Goal: Task Accomplishment & Management: Manage account settings

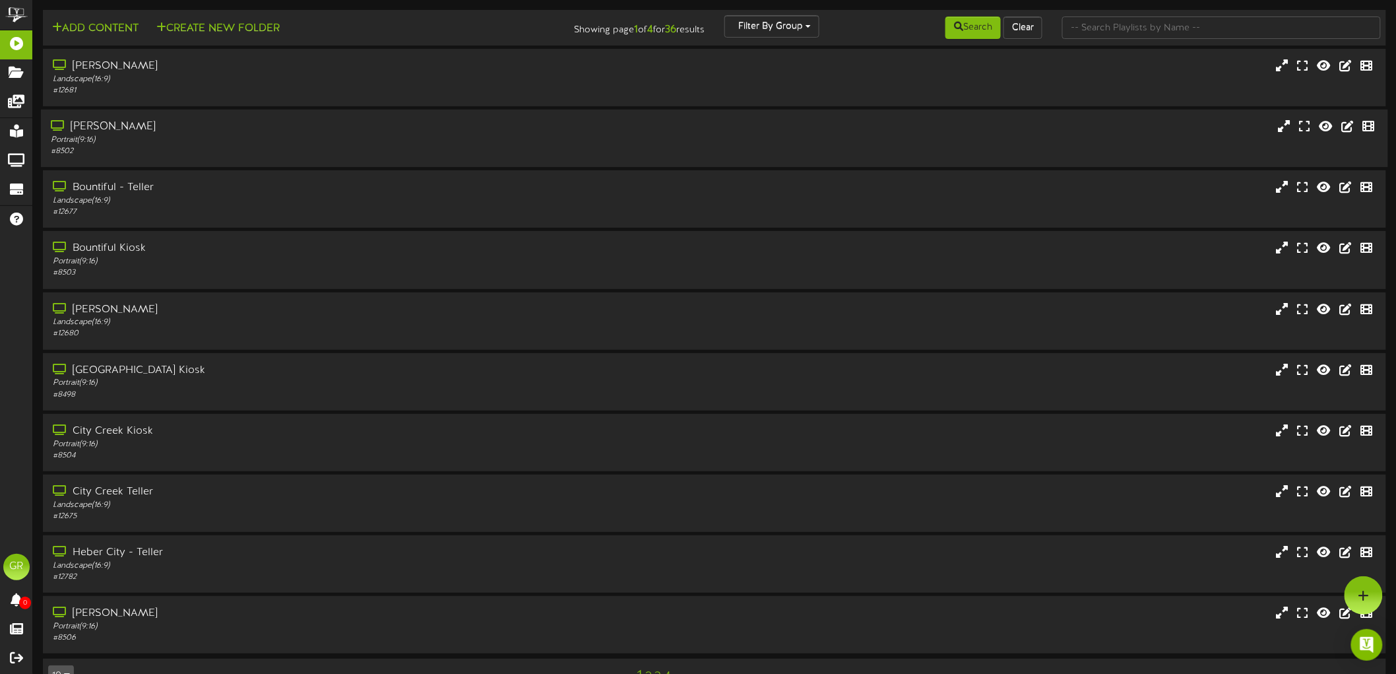
click at [175, 139] on div "Portrait ( 9:16 )" at bounding box center [322, 140] width 542 height 11
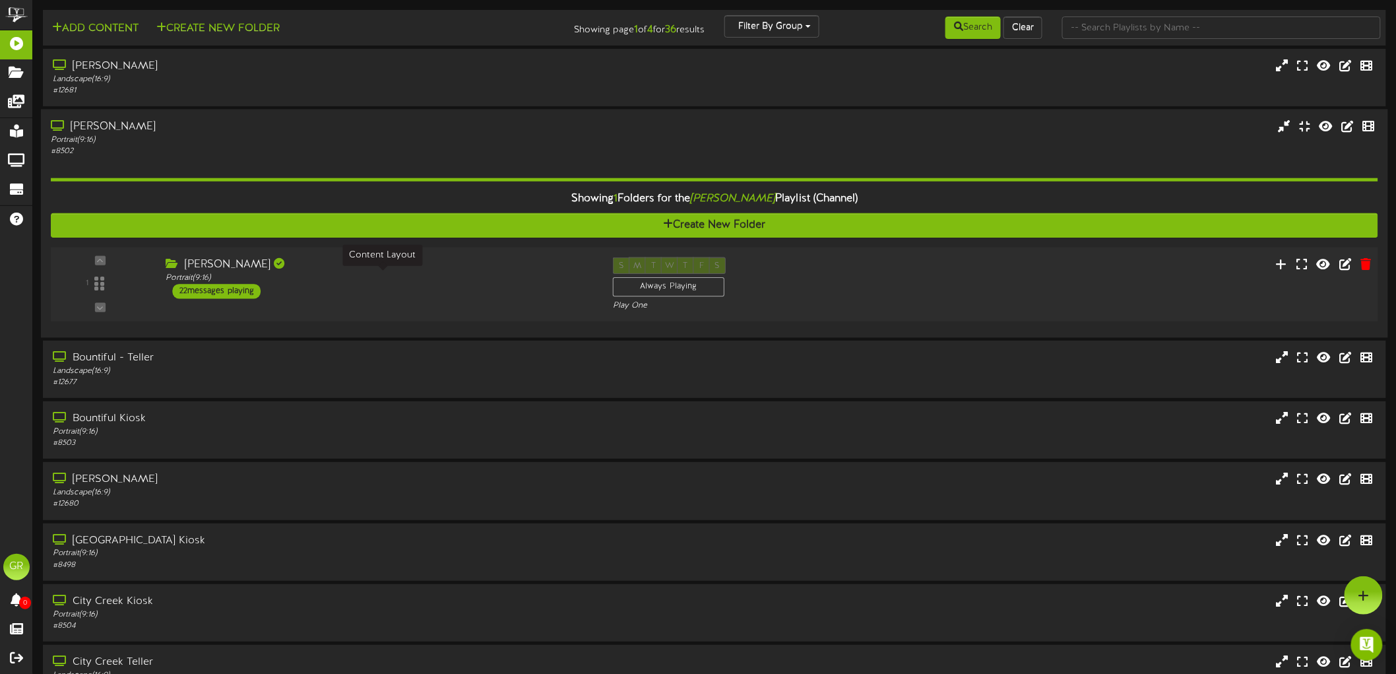
click at [251, 282] on div "Portrait ( 9:16 )" at bounding box center [379, 278] width 427 height 11
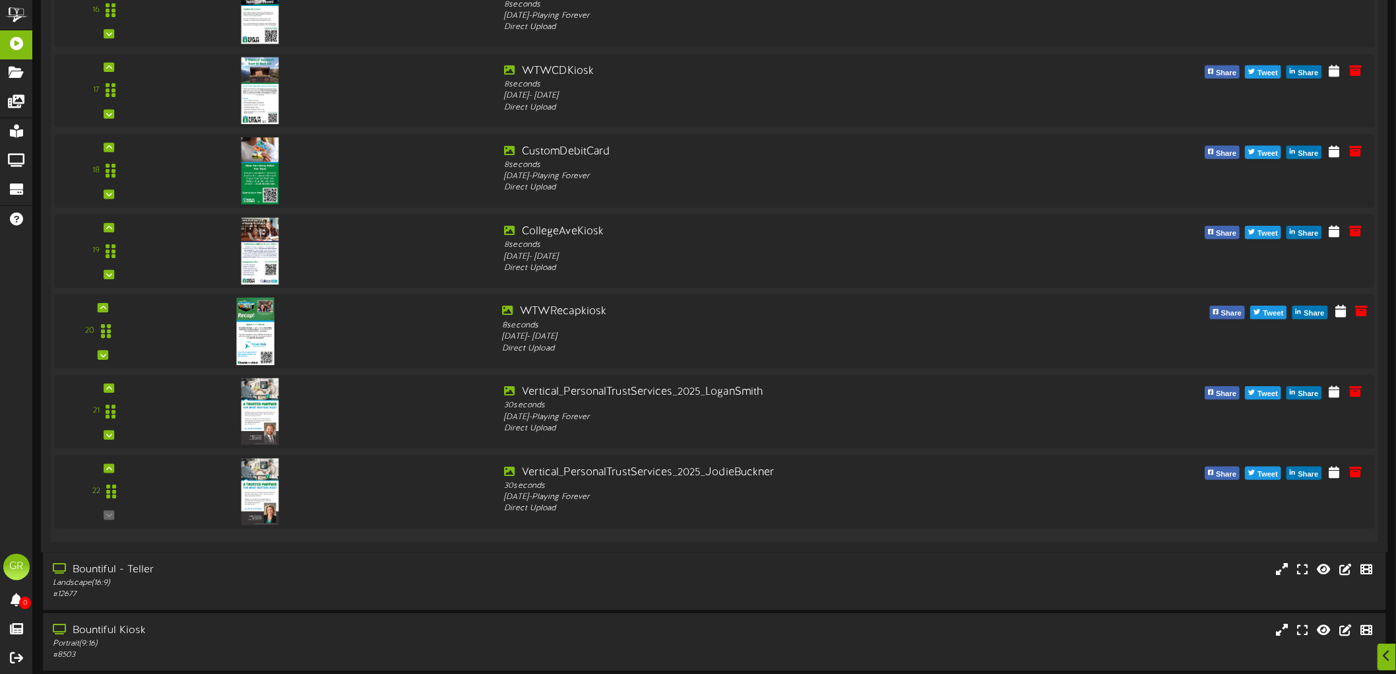
scroll to position [1686, 0]
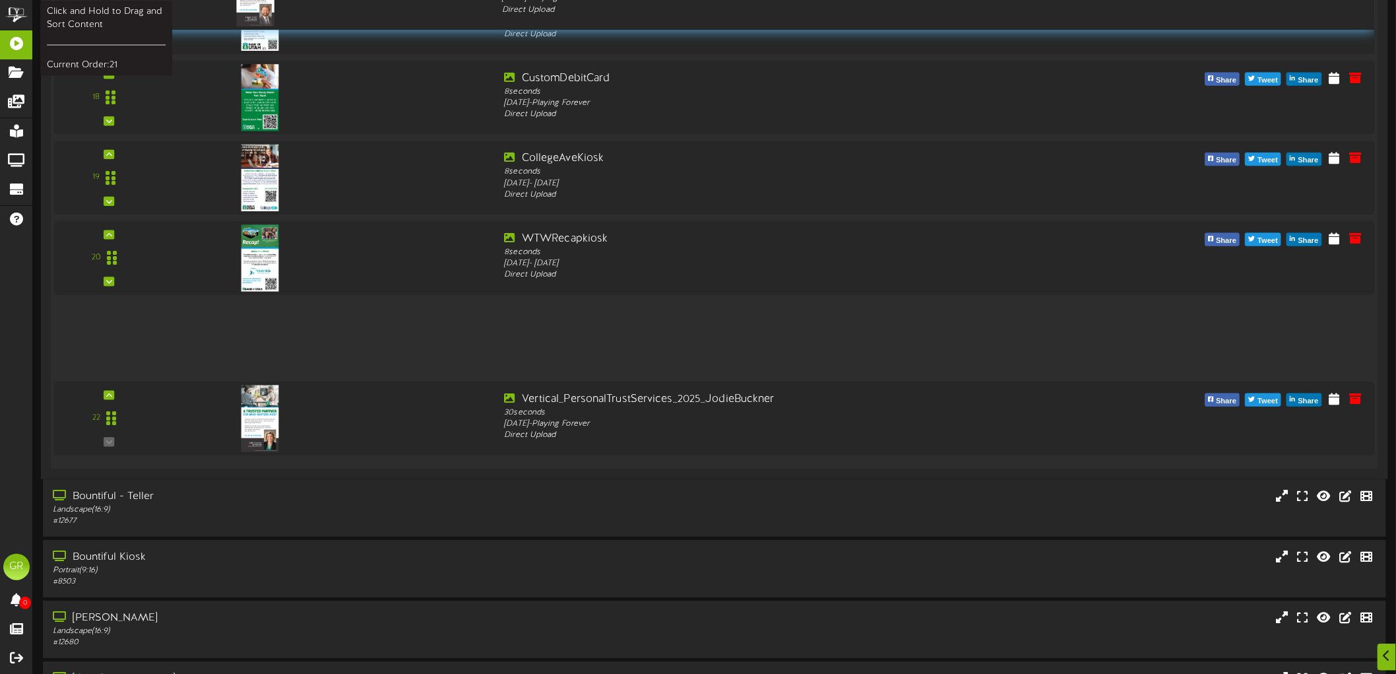
drag, startPoint x: 109, startPoint y: 342, endPoint x: 113, endPoint y: 7, distance: 334.6
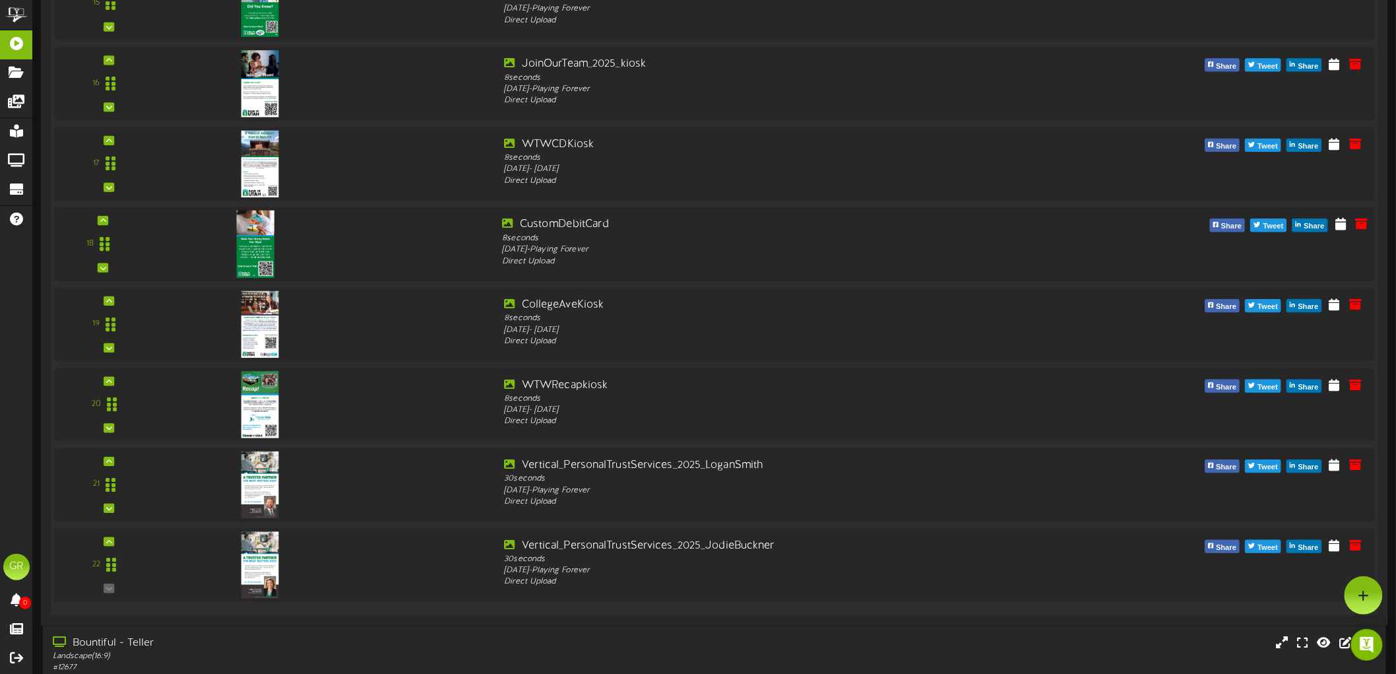
scroll to position [1466, 0]
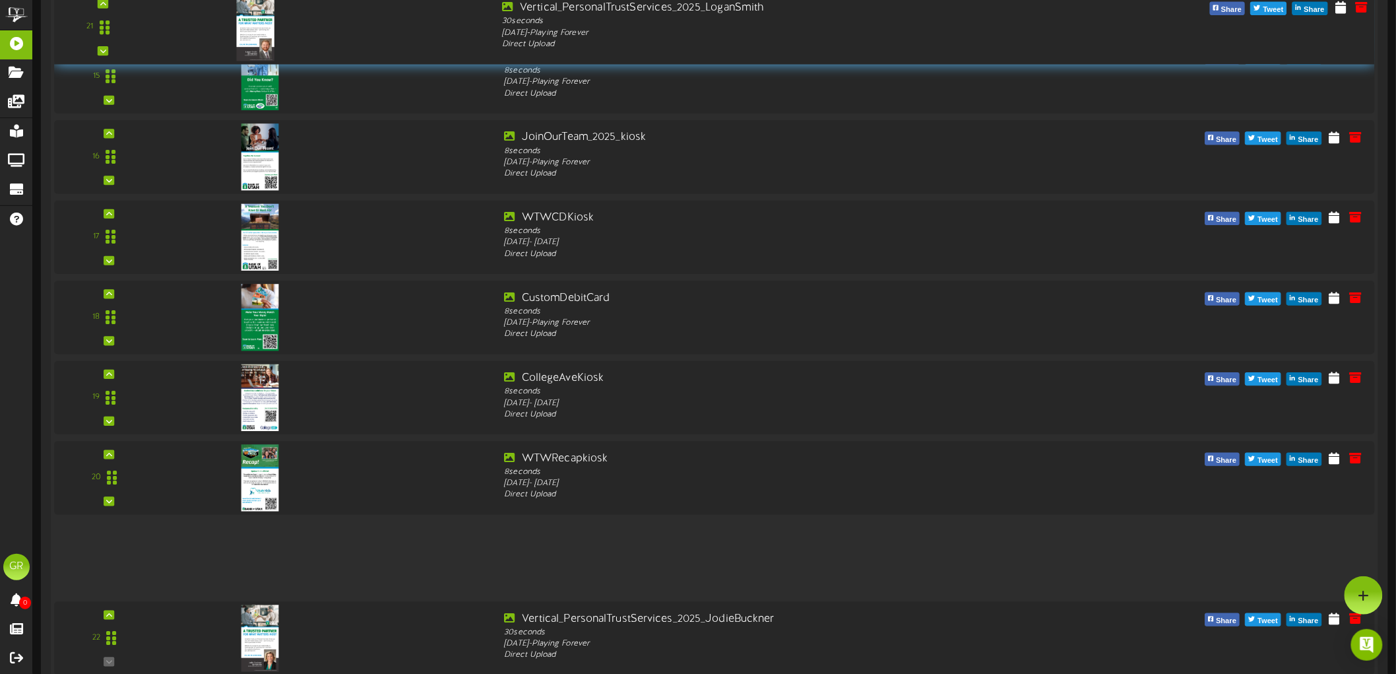
drag, startPoint x: 107, startPoint y: 557, endPoint x: 126, endPoint y: 33, distance: 524.3
click at [126, 33] on div "21" at bounding box center [102, 27] width 91 height 54
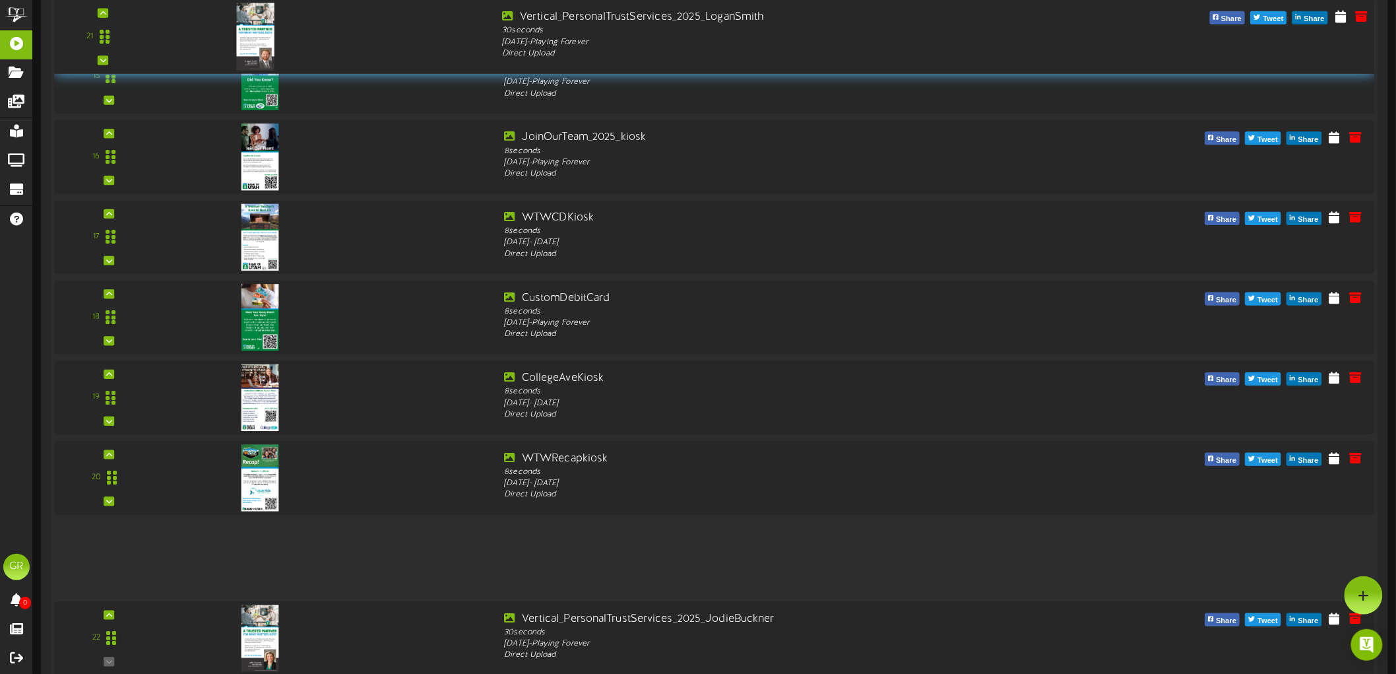
drag, startPoint x: 102, startPoint y: 550, endPoint x: 152, endPoint y: 35, distance: 517.1
click at [152, 35] on div "21" at bounding box center [103, 36] width 111 height 54
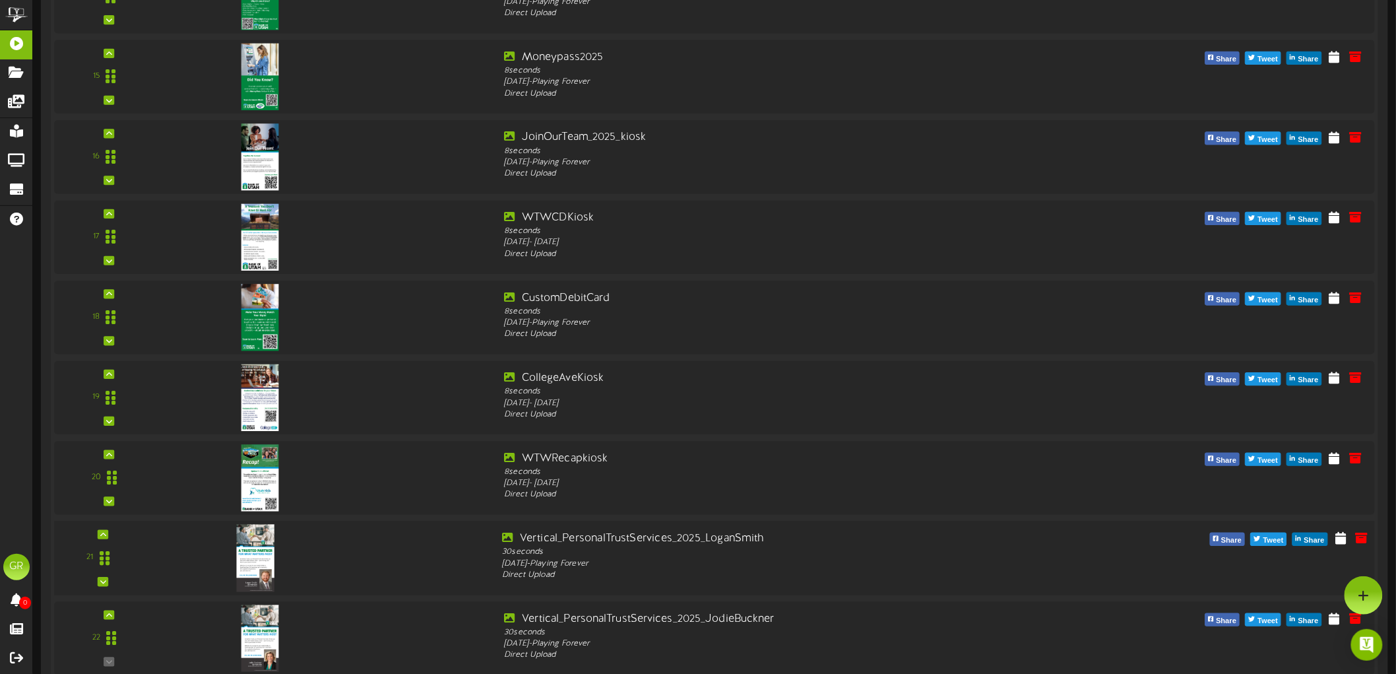
click at [110, 533] on div "21" at bounding box center [102, 558] width 91 height 54
click at [104, 535] on icon at bounding box center [103, 534] width 6 height 7
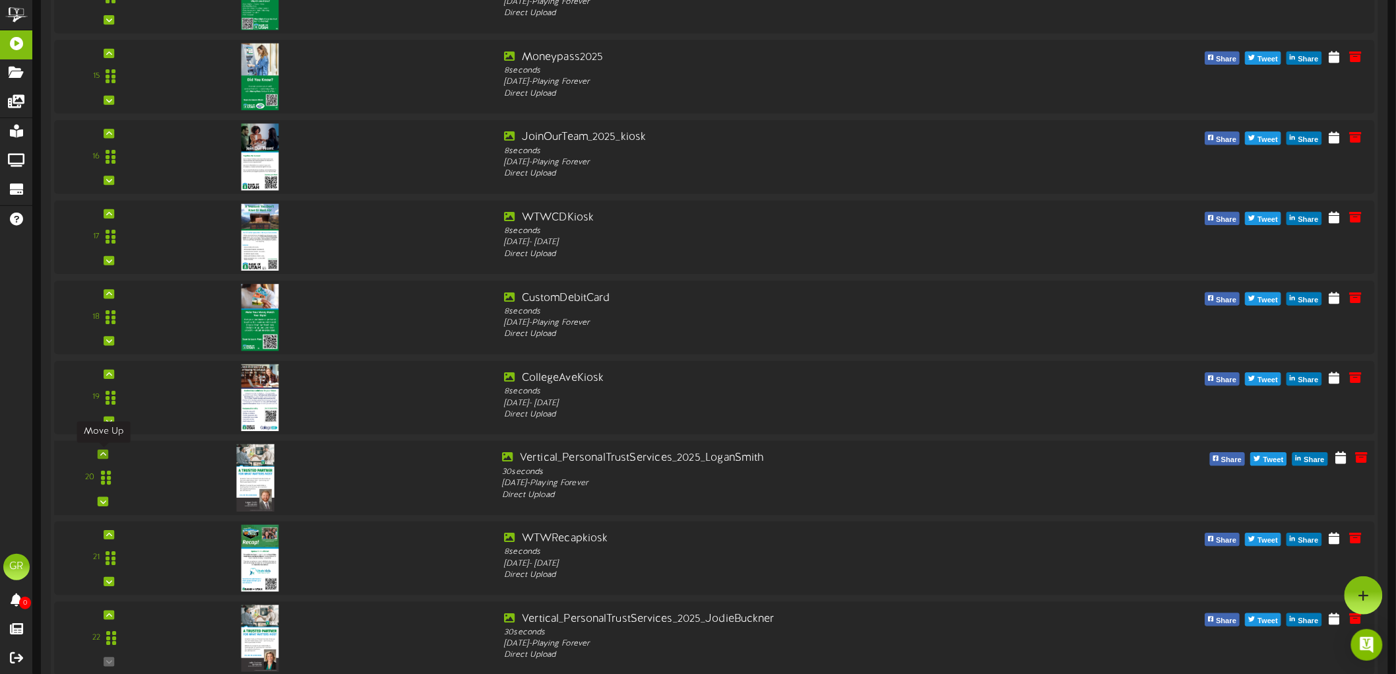
click at [103, 456] on icon at bounding box center [103, 454] width 6 height 7
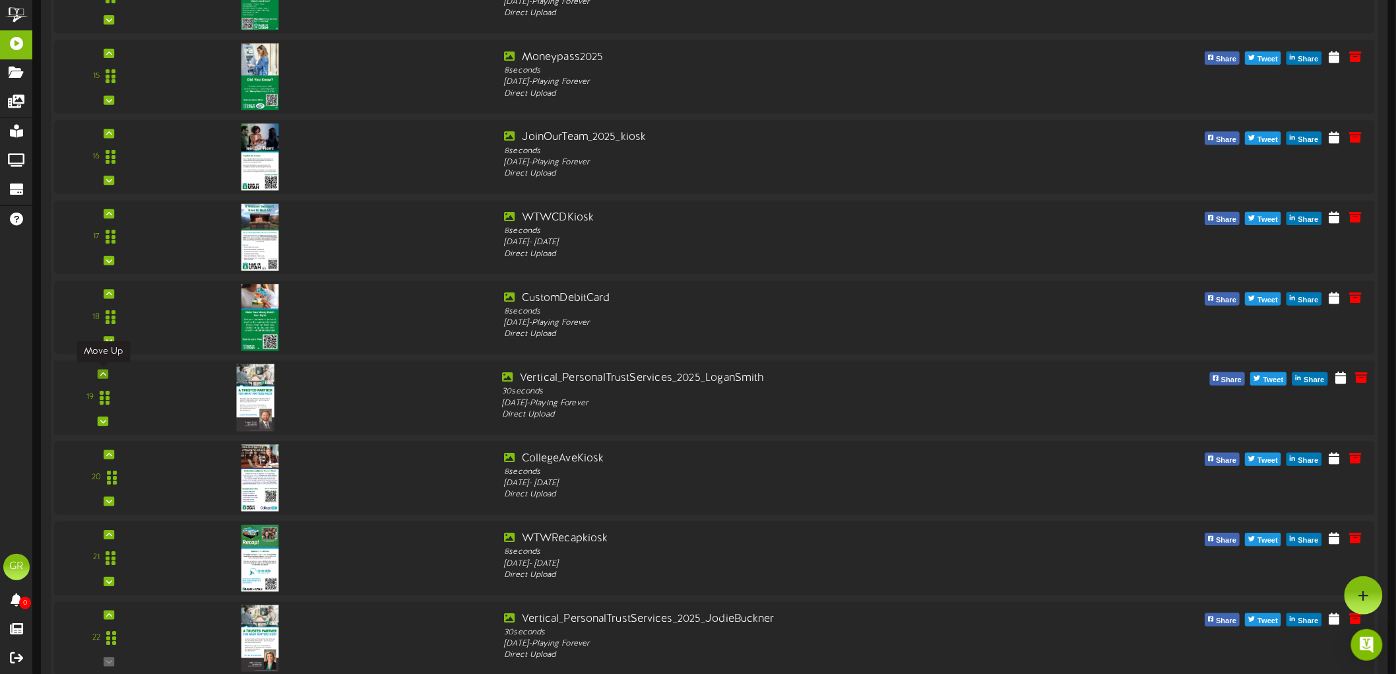
click at [108, 371] on div at bounding box center [103, 373] width 11 height 9
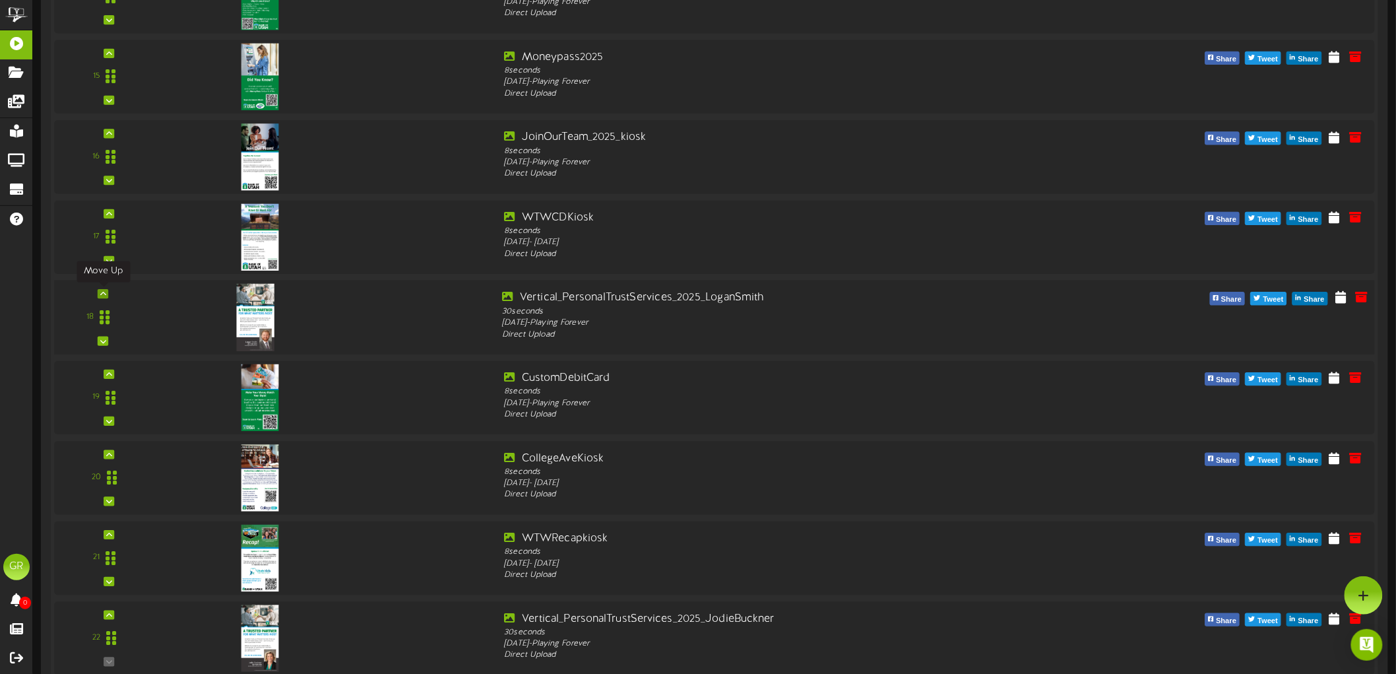
click at [106, 290] on icon at bounding box center [103, 293] width 6 height 7
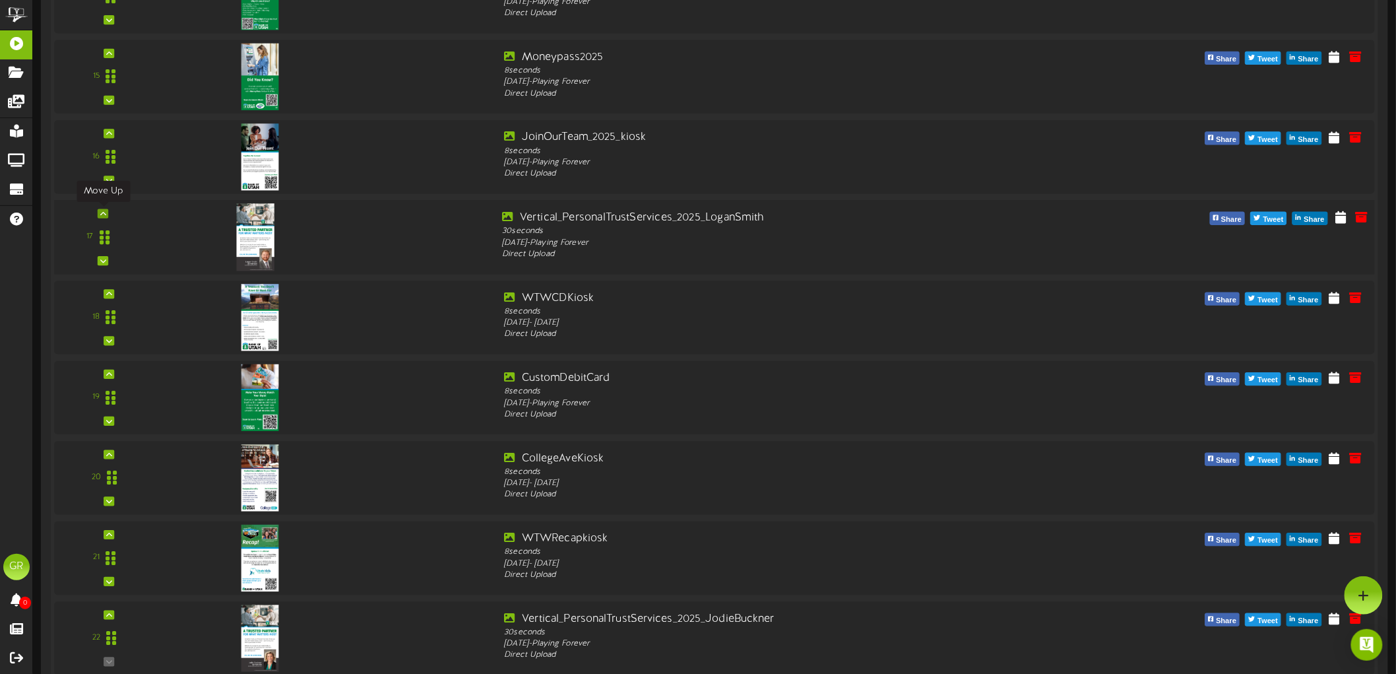
click at [104, 210] on icon at bounding box center [103, 213] width 6 height 7
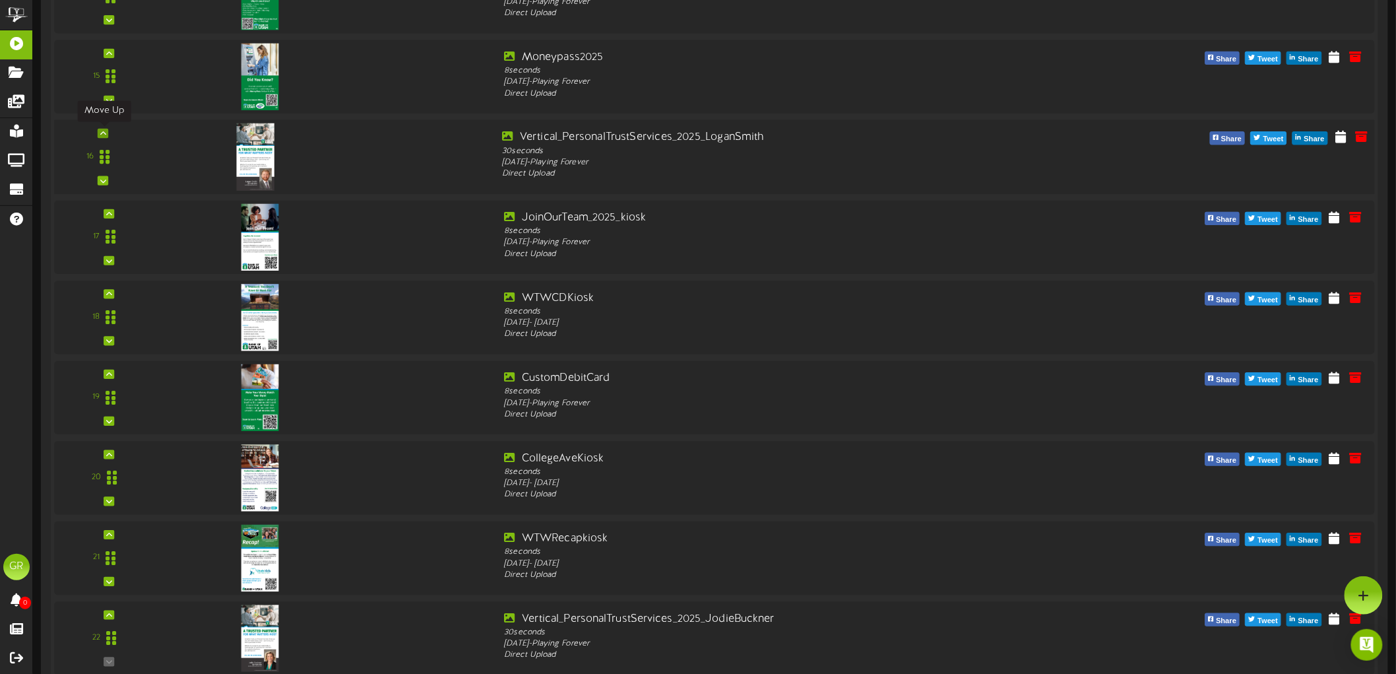
click at [106, 132] on icon at bounding box center [103, 133] width 6 height 7
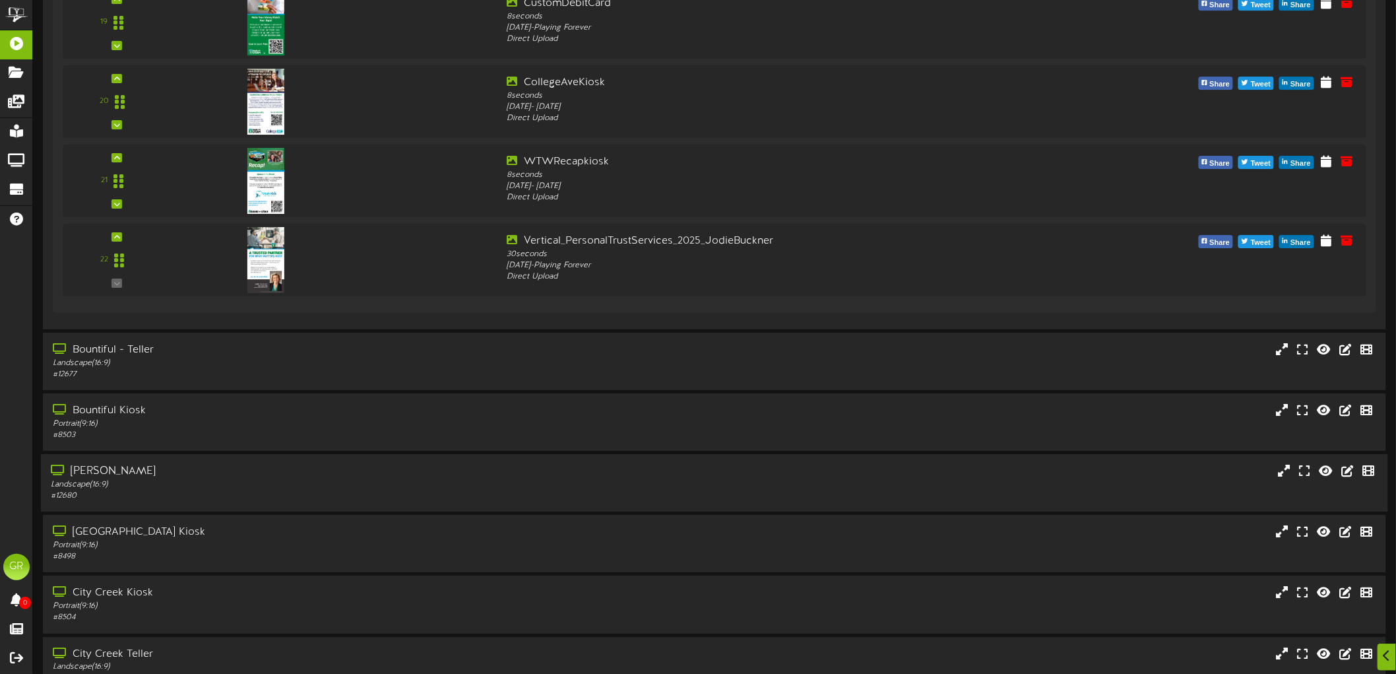
scroll to position [2028, 0]
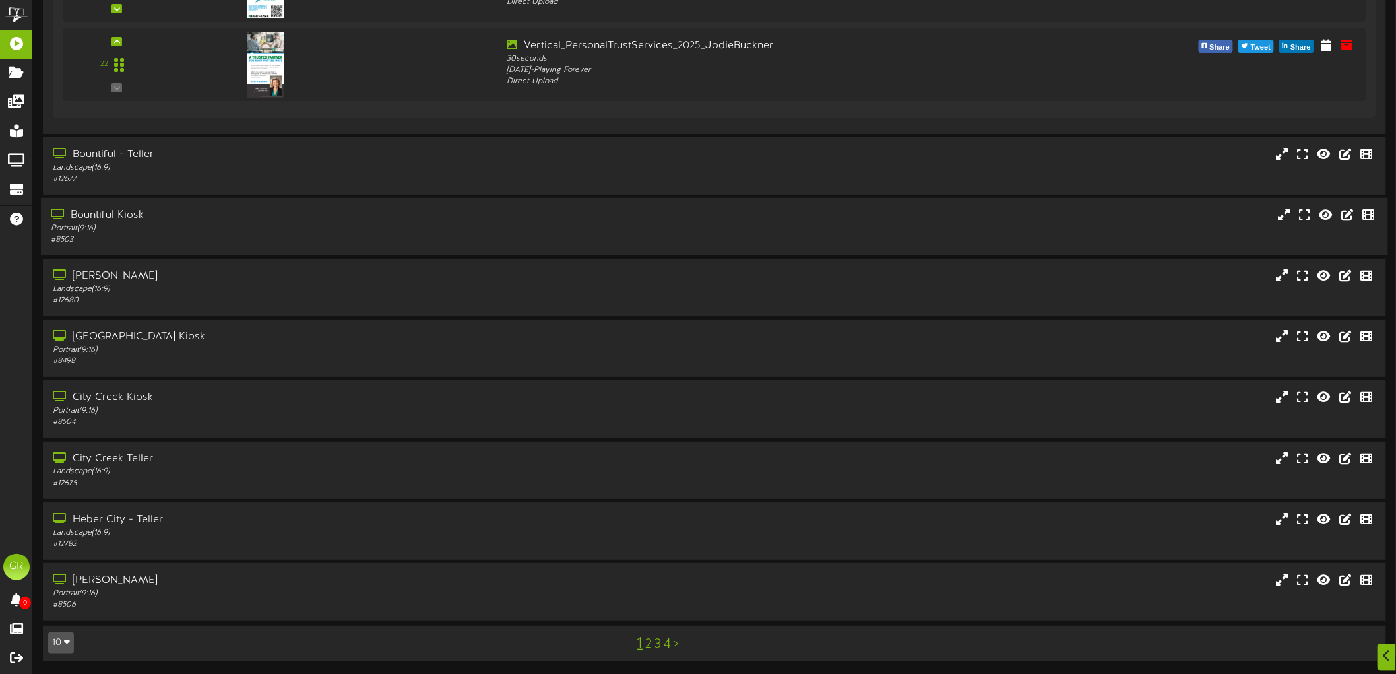
click at [165, 218] on div "Bountiful Kiosk" at bounding box center [322, 215] width 542 height 15
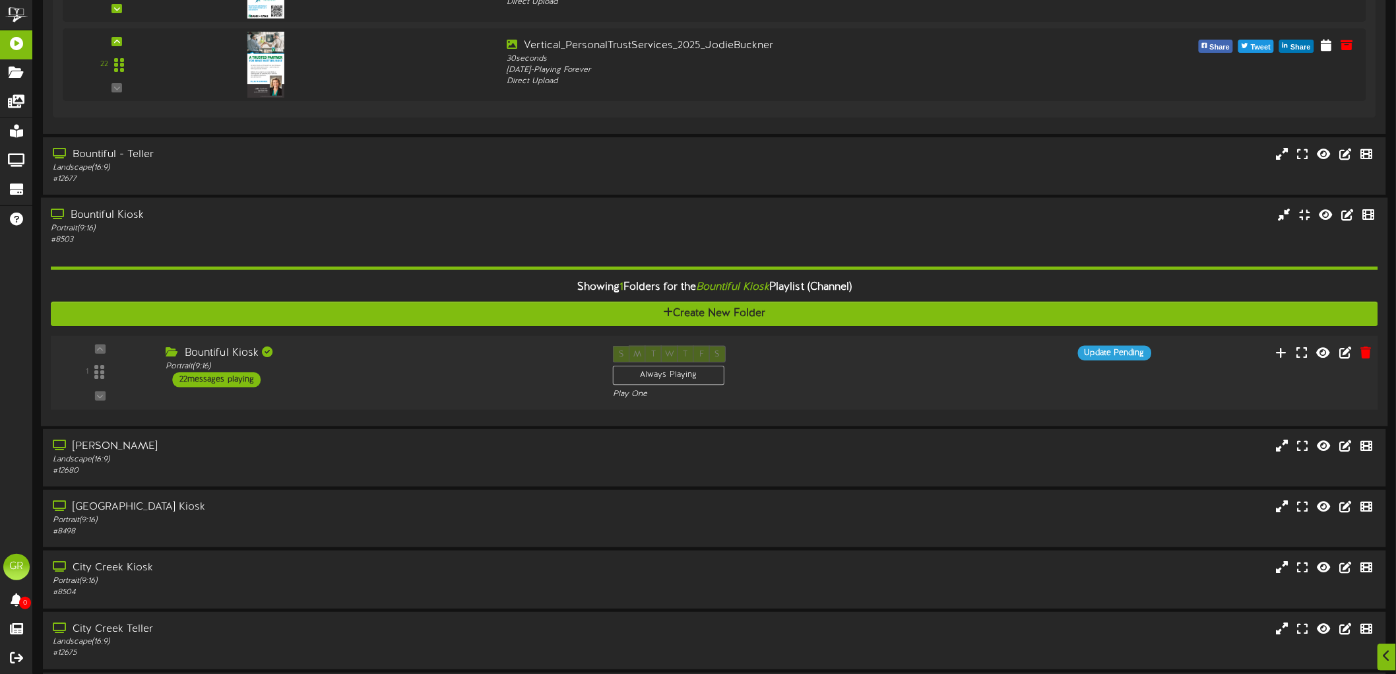
click at [231, 380] on div "22 messages playing" at bounding box center [217, 379] width 88 height 15
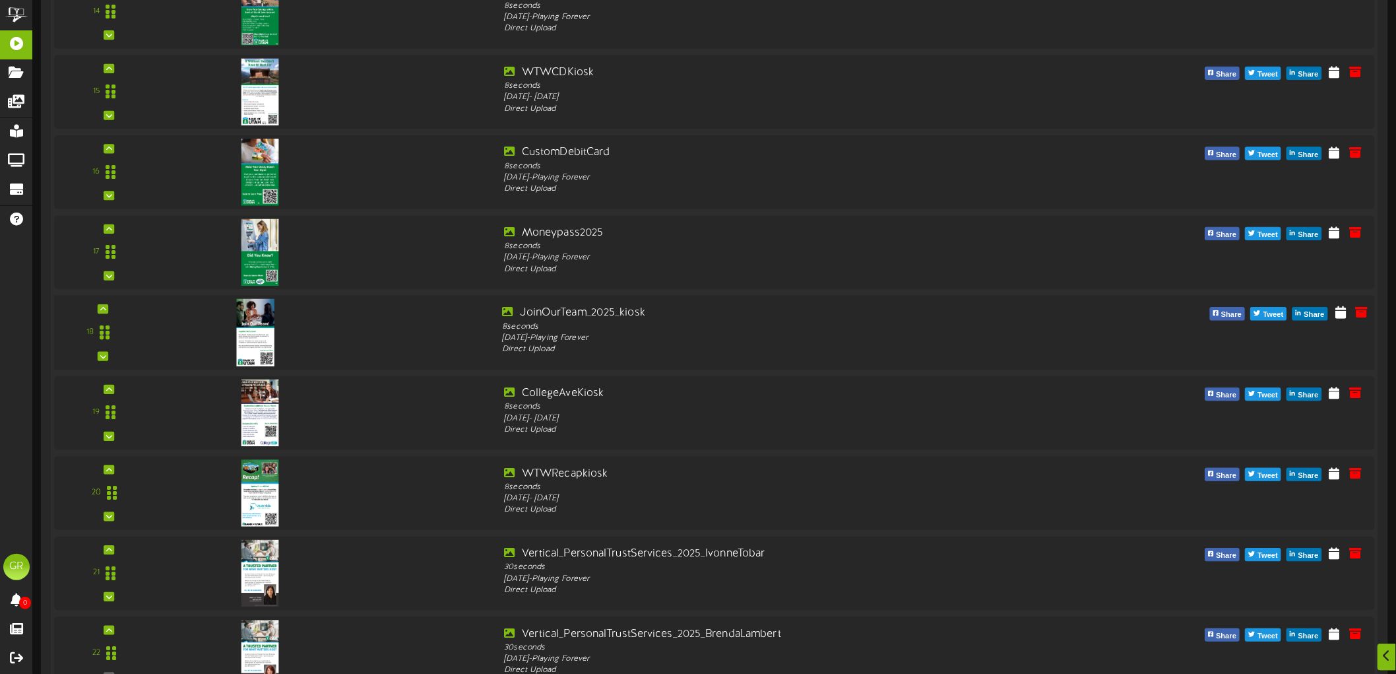
scroll to position [3640, 0]
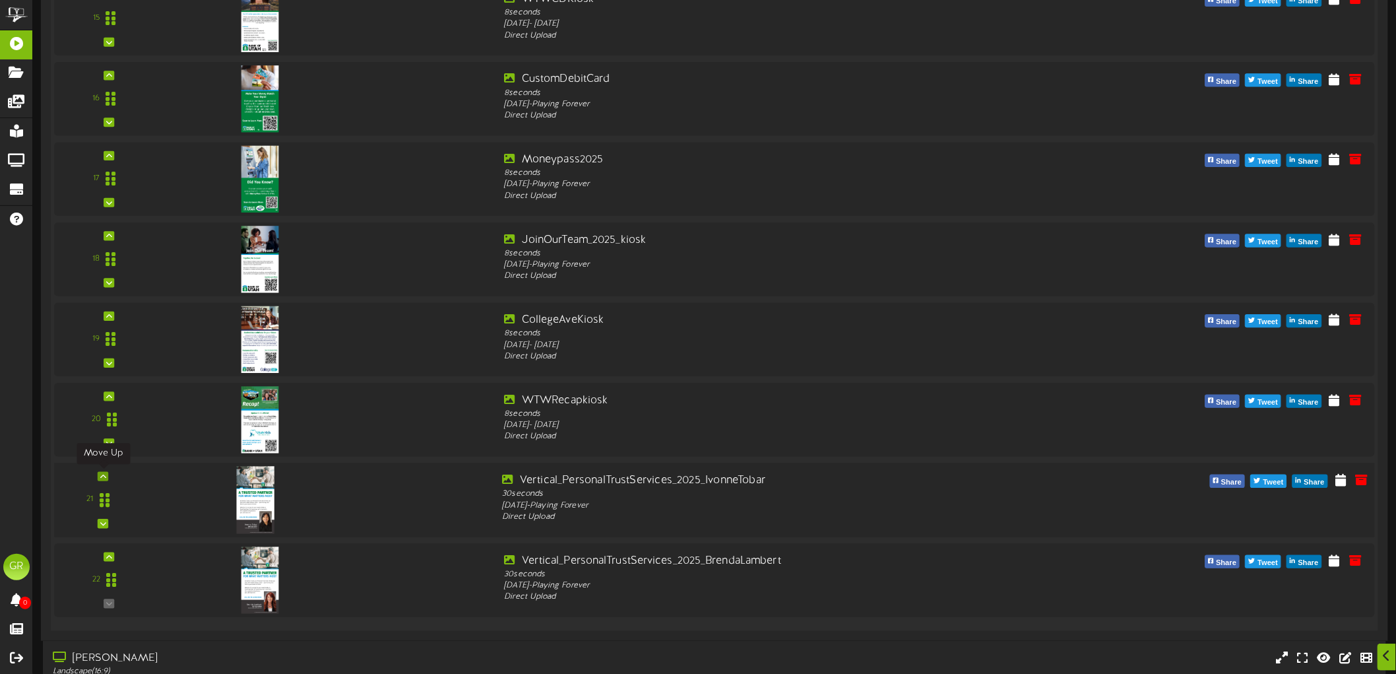
click at [100, 473] on div at bounding box center [103, 475] width 11 height 9
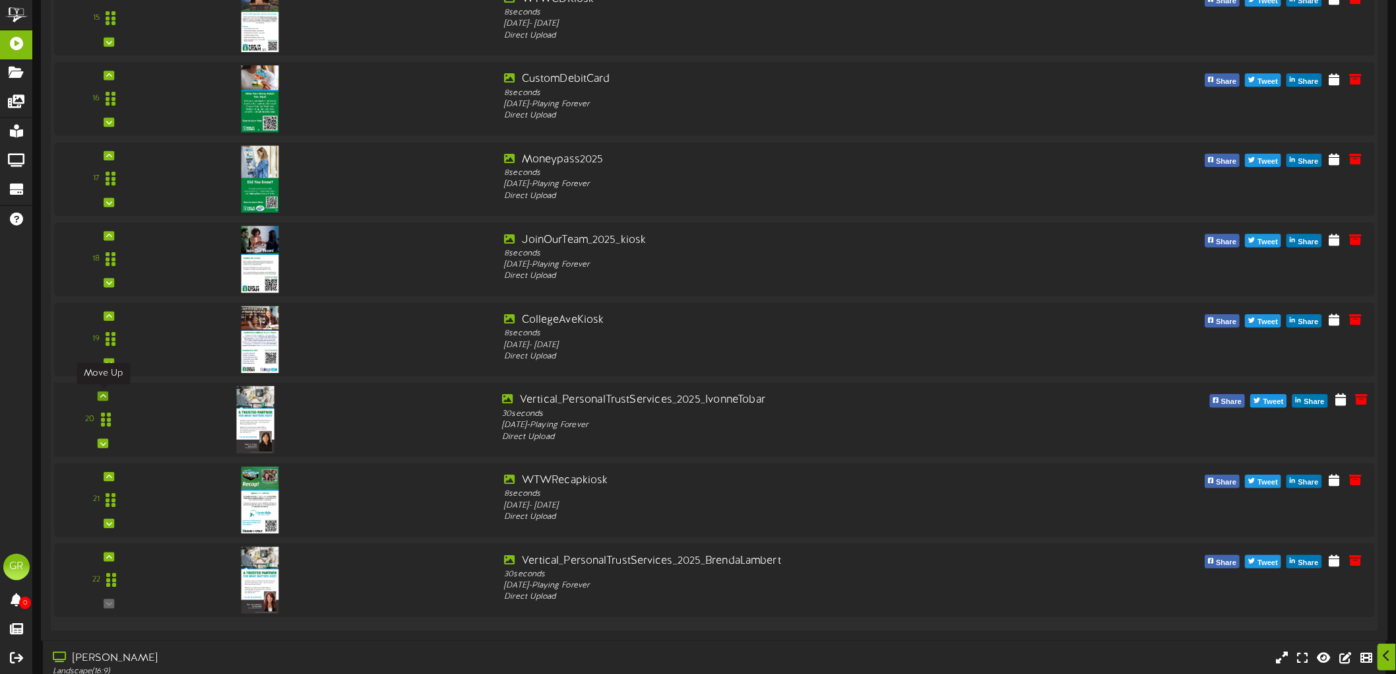
click at [108, 395] on div at bounding box center [103, 395] width 11 height 9
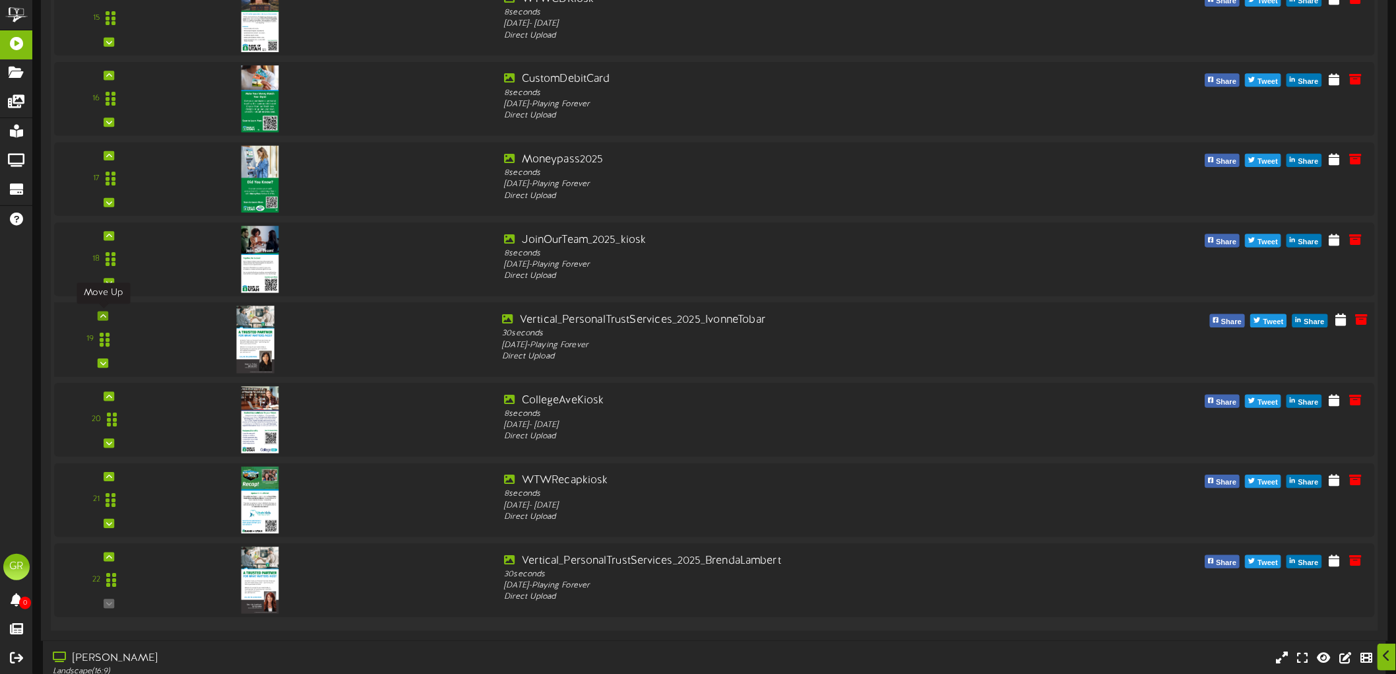
click at [106, 317] on icon at bounding box center [103, 315] width 6 height 7
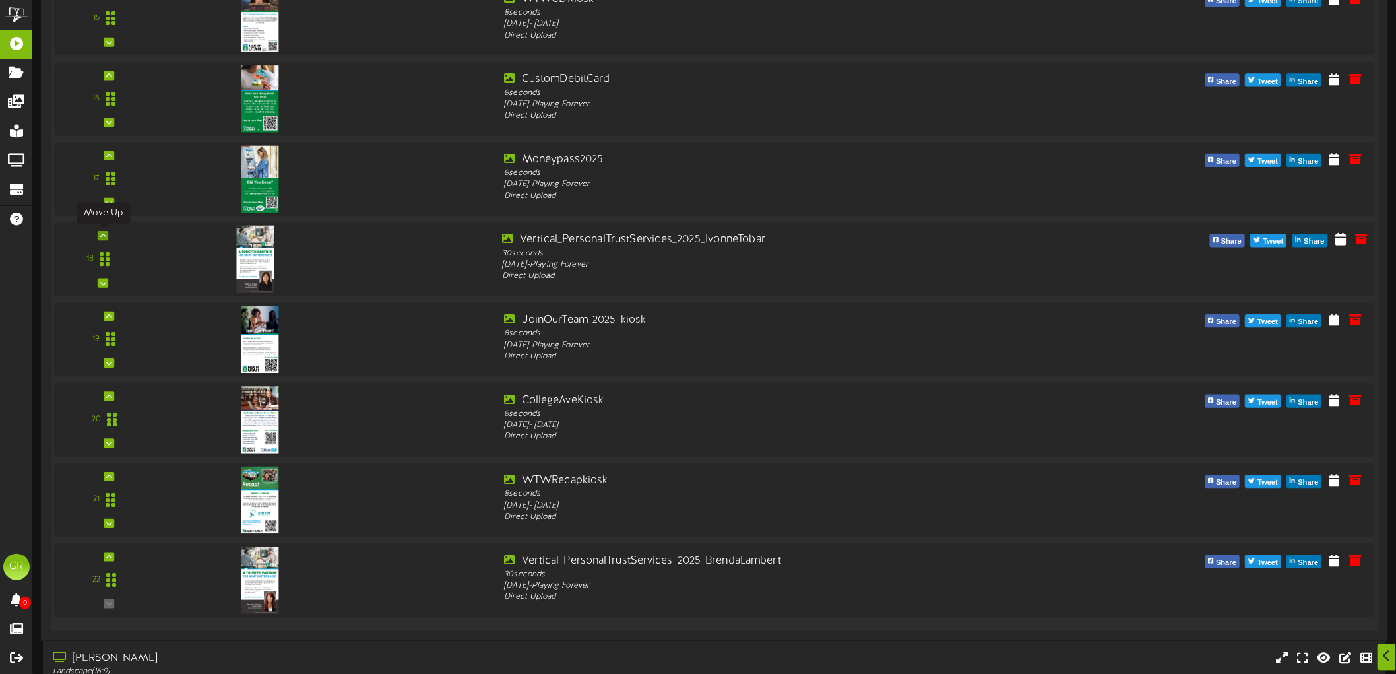
click at [104, 235] on icon at bounding box center [103, 235] width 6 height 7
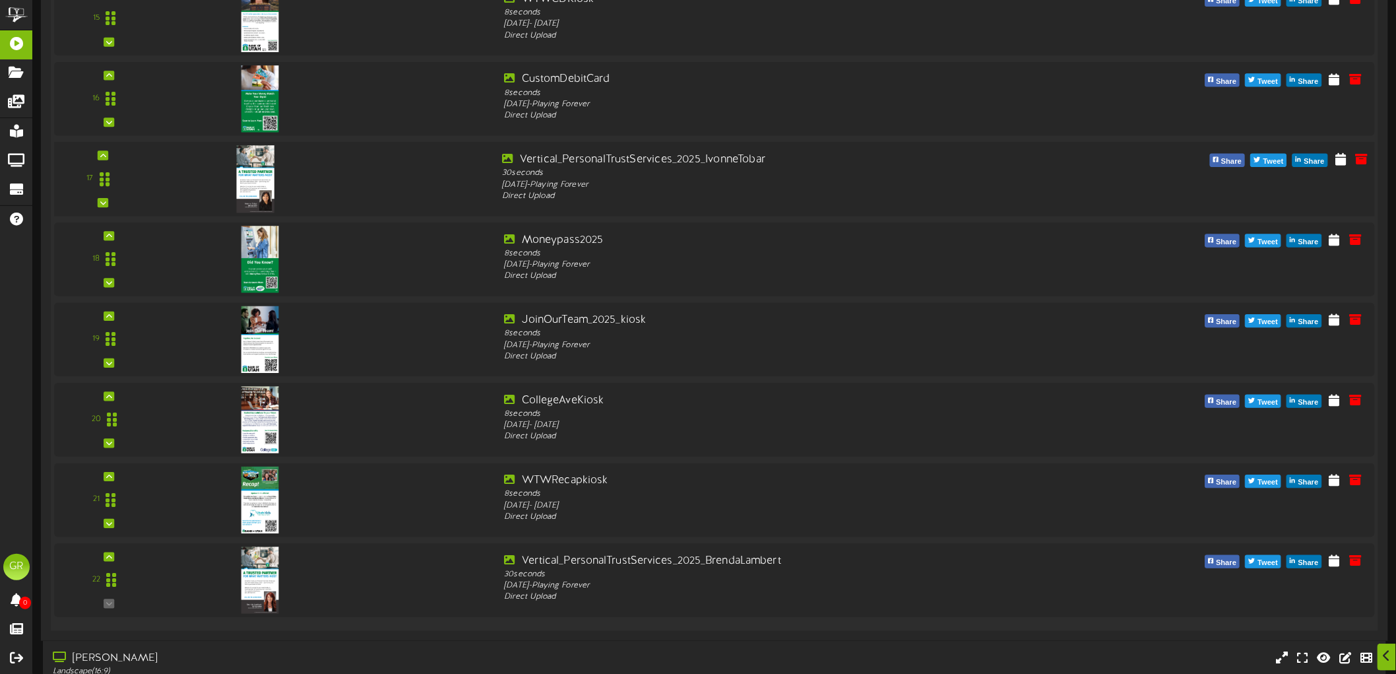
click at [104, 148] on div "17" at bounding box center [715, 179] width 1334 height 75
click at [100, 152] on div at bounding box center [103, 154] width 11 height 9
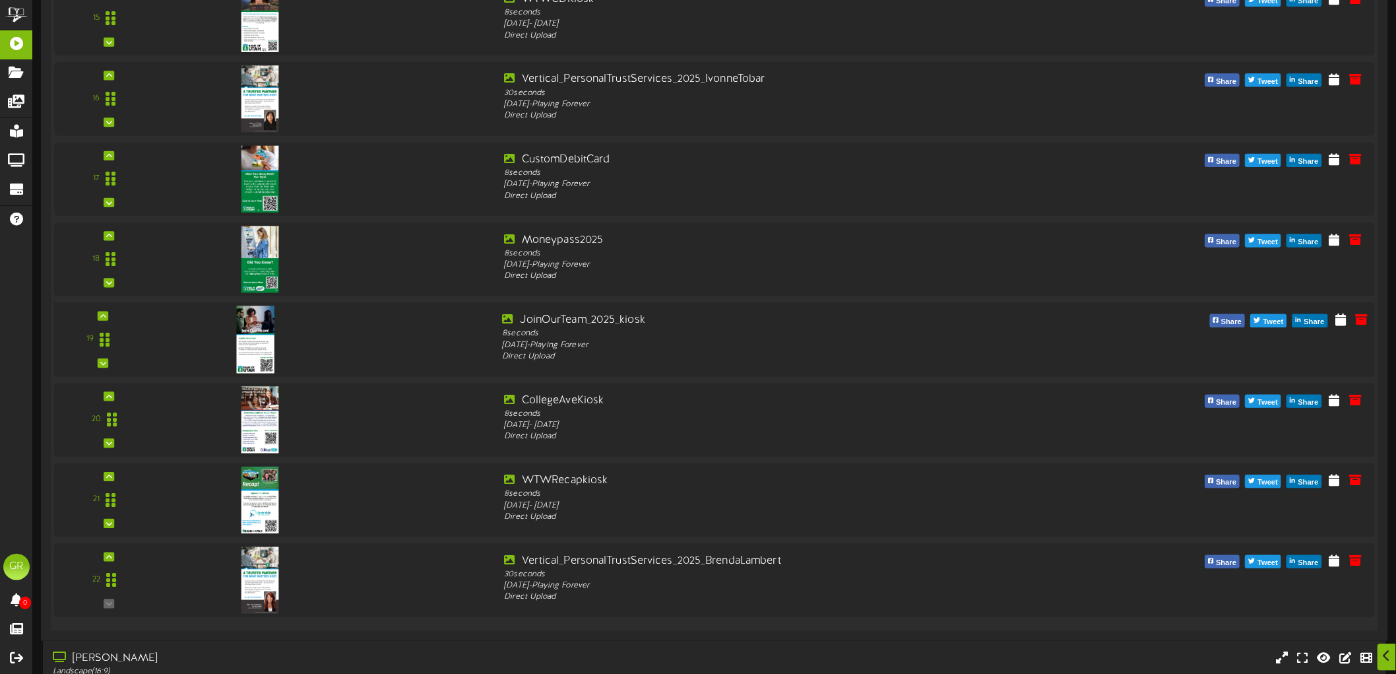
scroll to position [3934, 0]
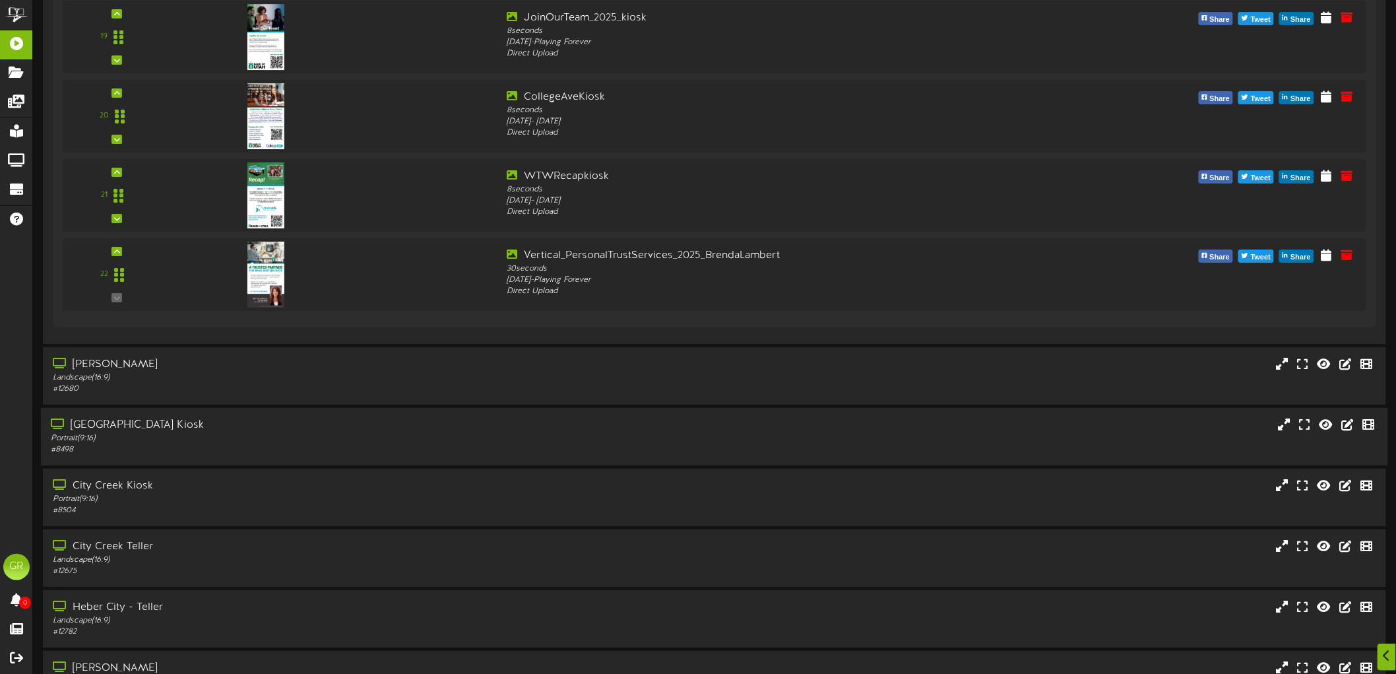
click at [165, 445] on div "# 8498" at bounding box center [322, 449] width 542 height 11
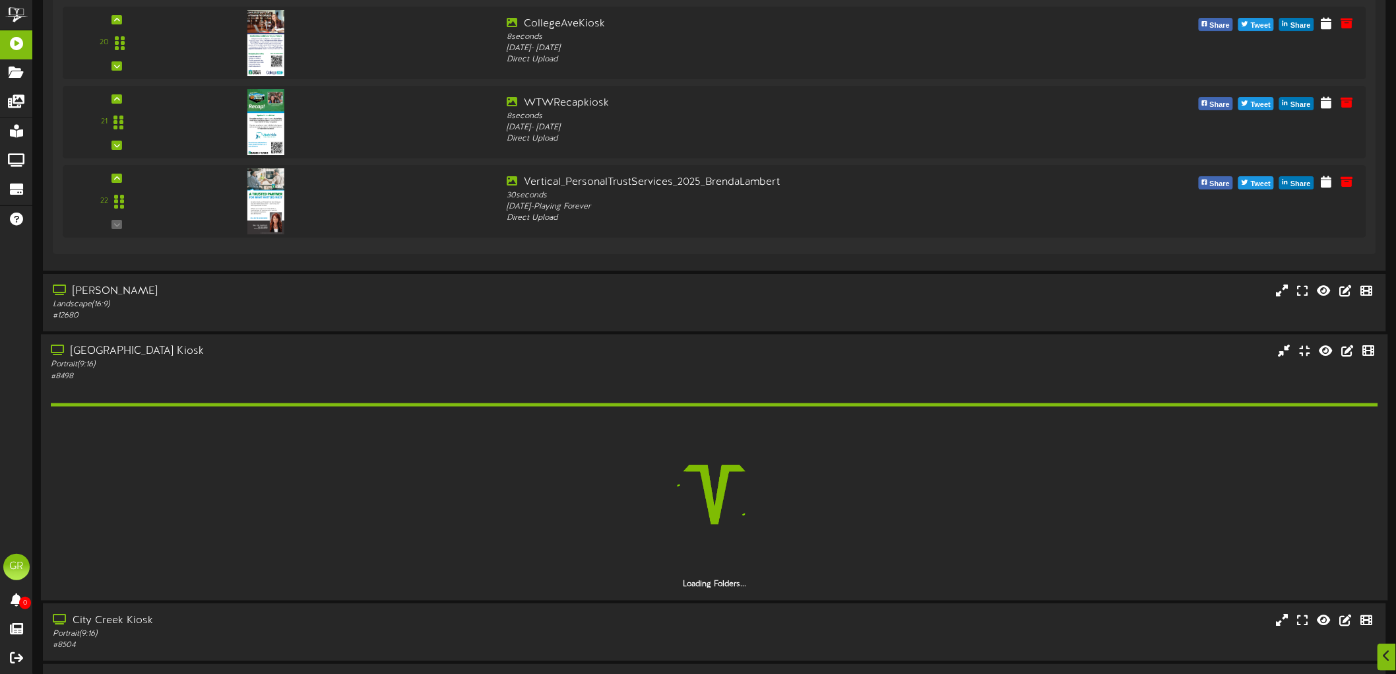
scroll to position [4080, 0]
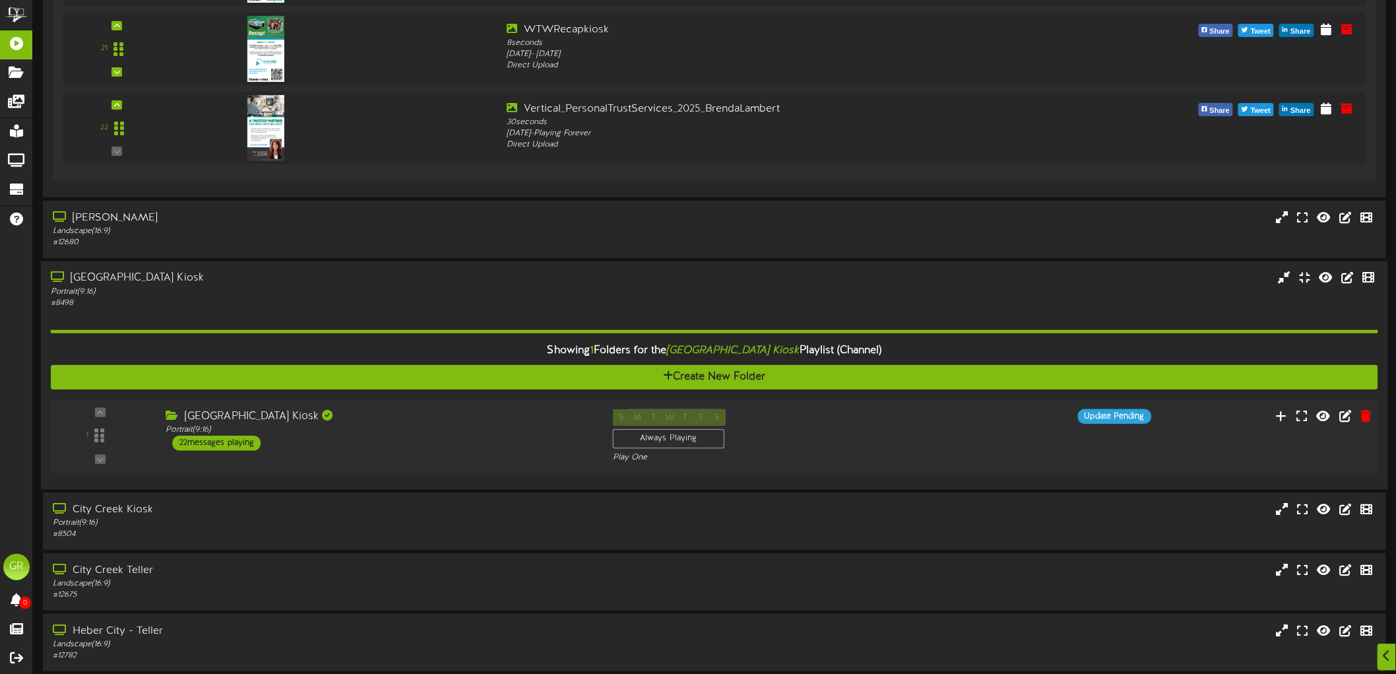
click at [209, 437] on div "22 messages playing" at bounding box center [217, 442] width 88 height 15
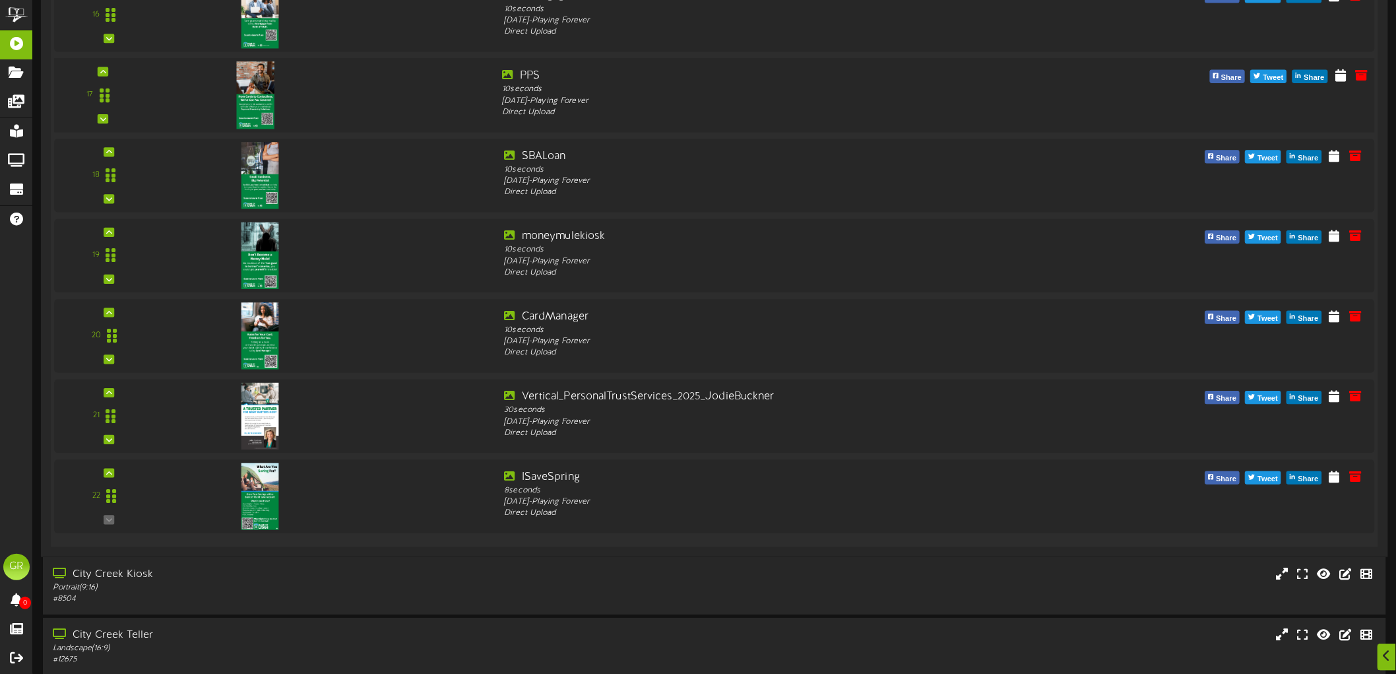
scroll to position [5913, 0]
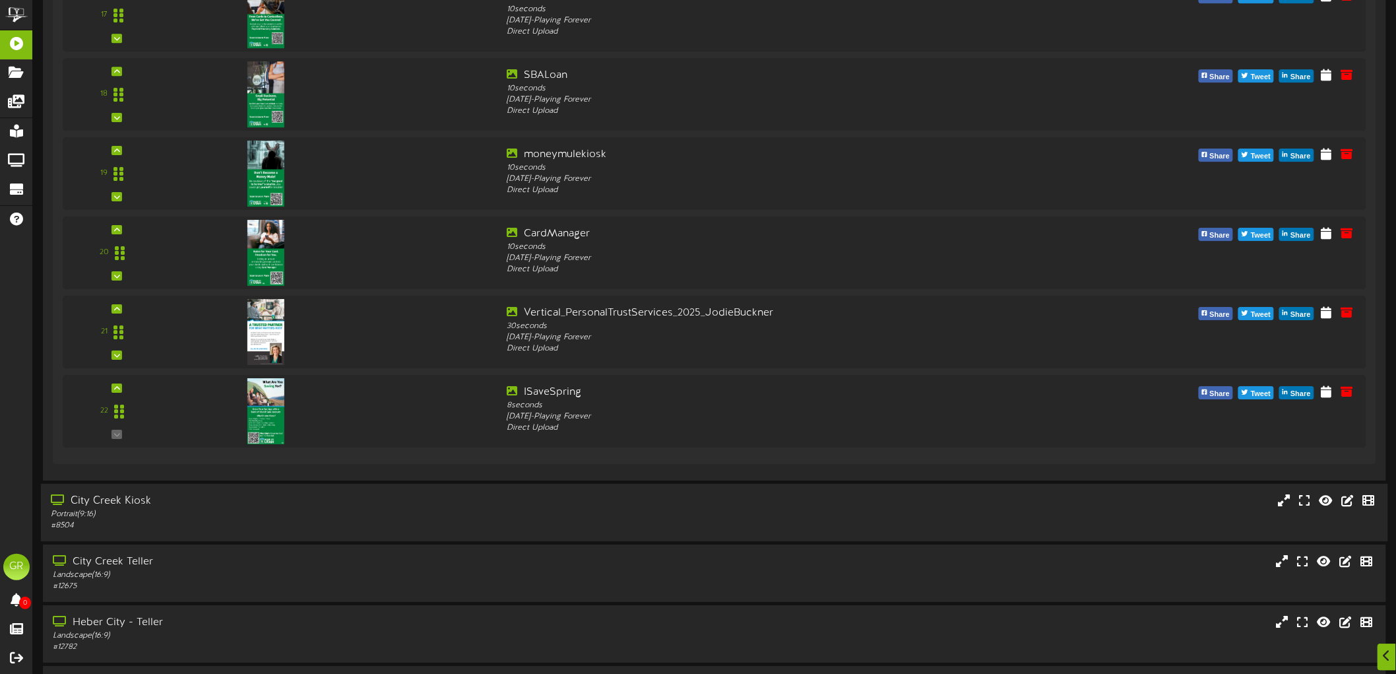
click at [154, 512] on div "Portrait ( 9:16 )" at bounding box center [322, 514] width 542 height 11
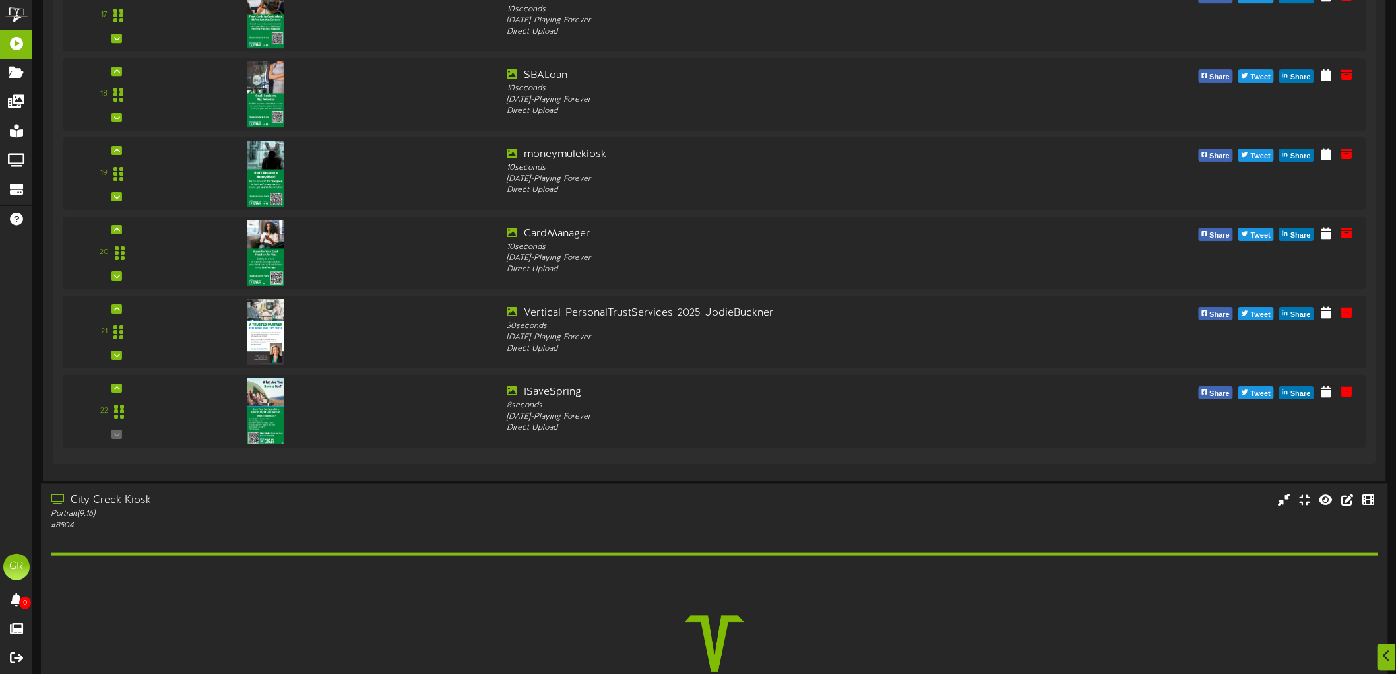
scroll to position [5987, 0]
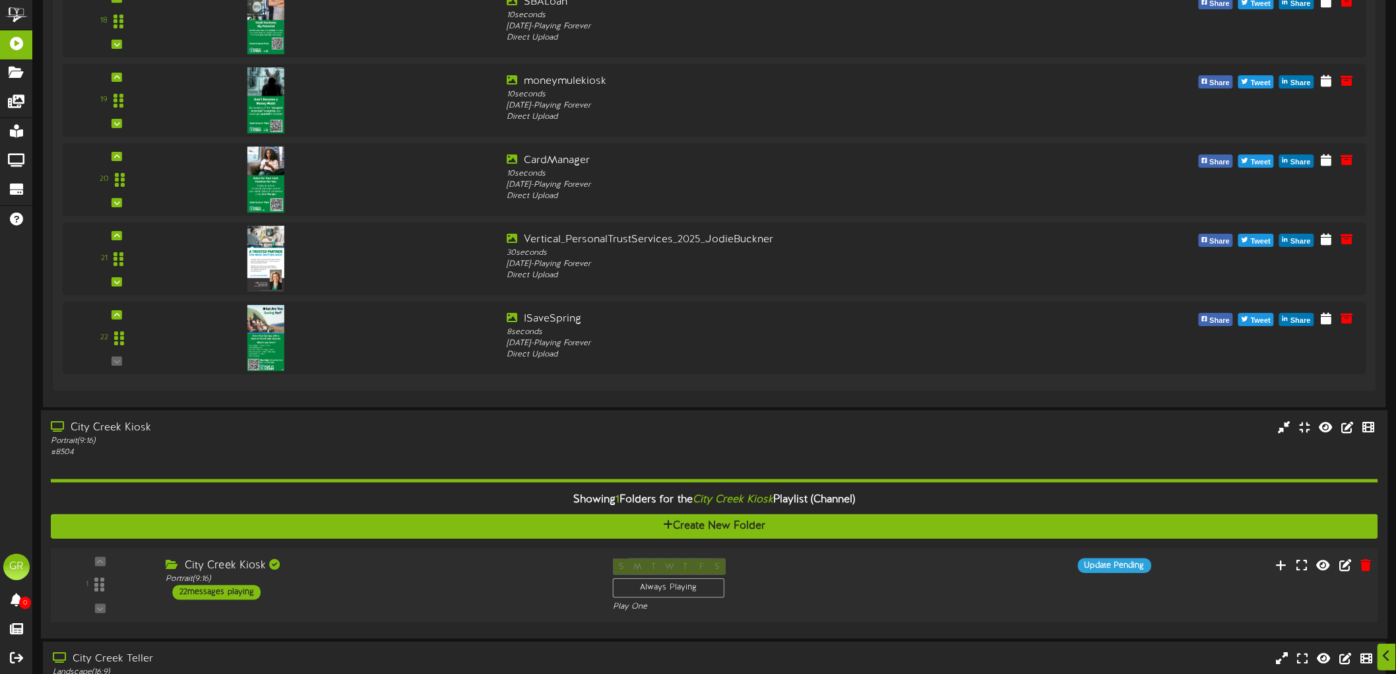
click at [236, 585] on div "22 messages playing" at bounding box center [217, 592] width 88 height 15
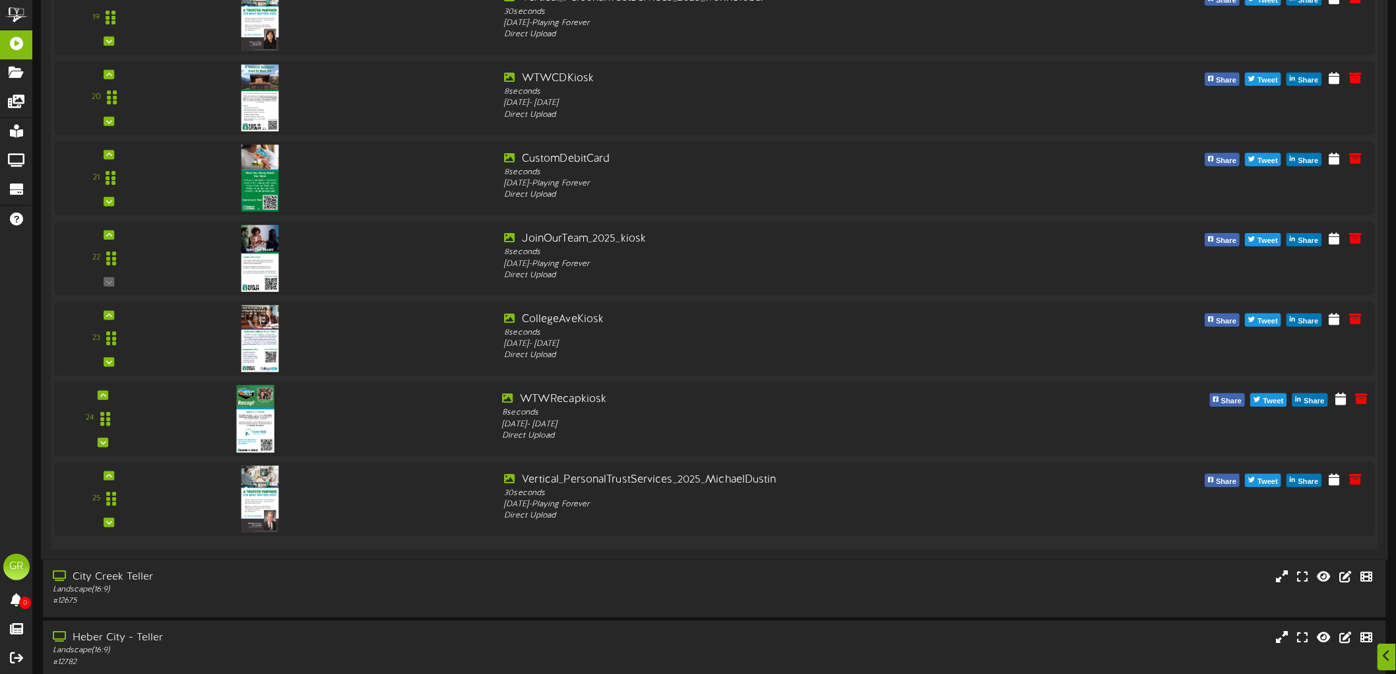
scroll to position [7966, 0]
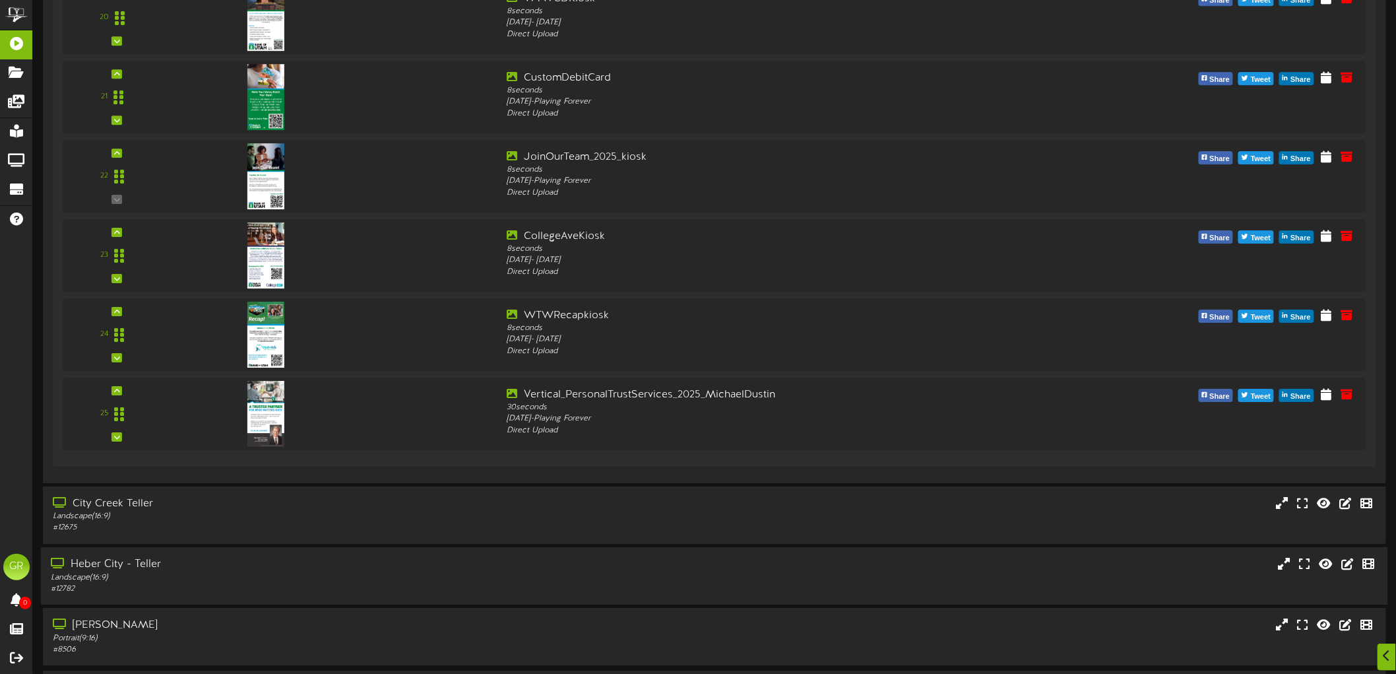
click at [174, 571] on div "Landscape ( 16:9 )" at bounding box center [322, 576] width 542 height 11
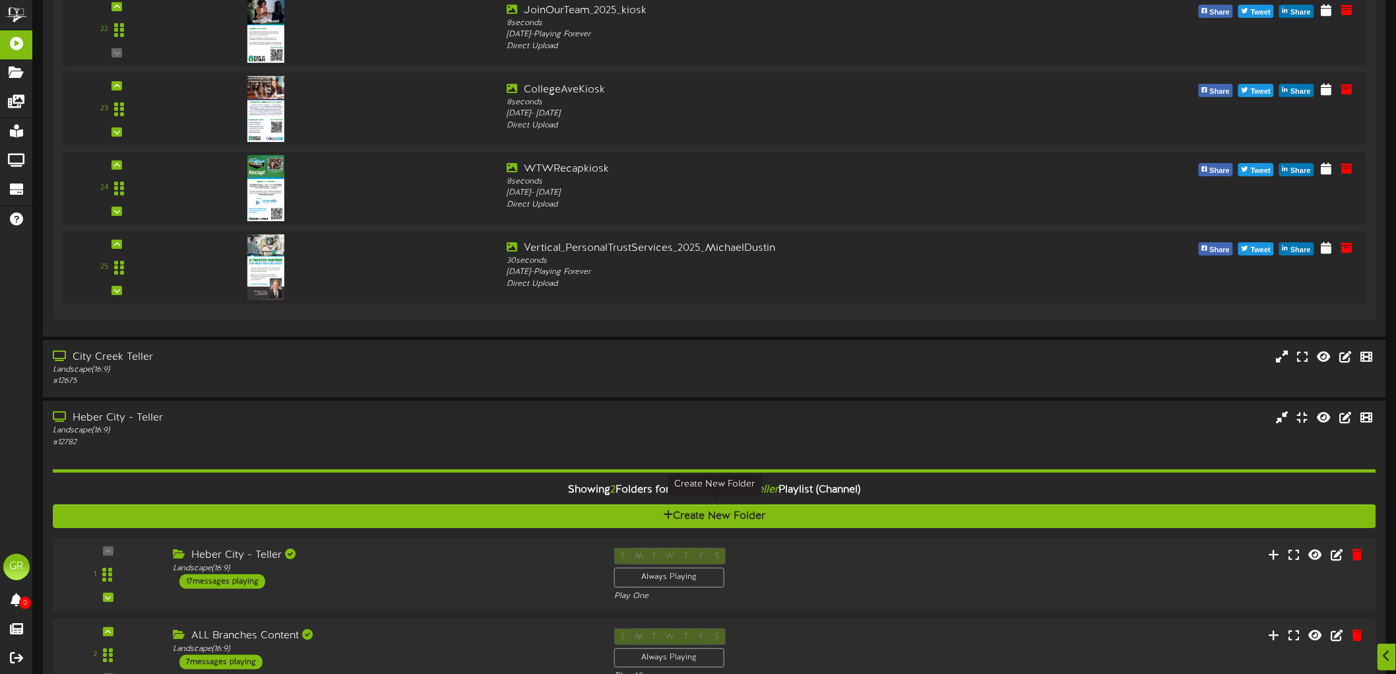
scroll to position [8186, 0]
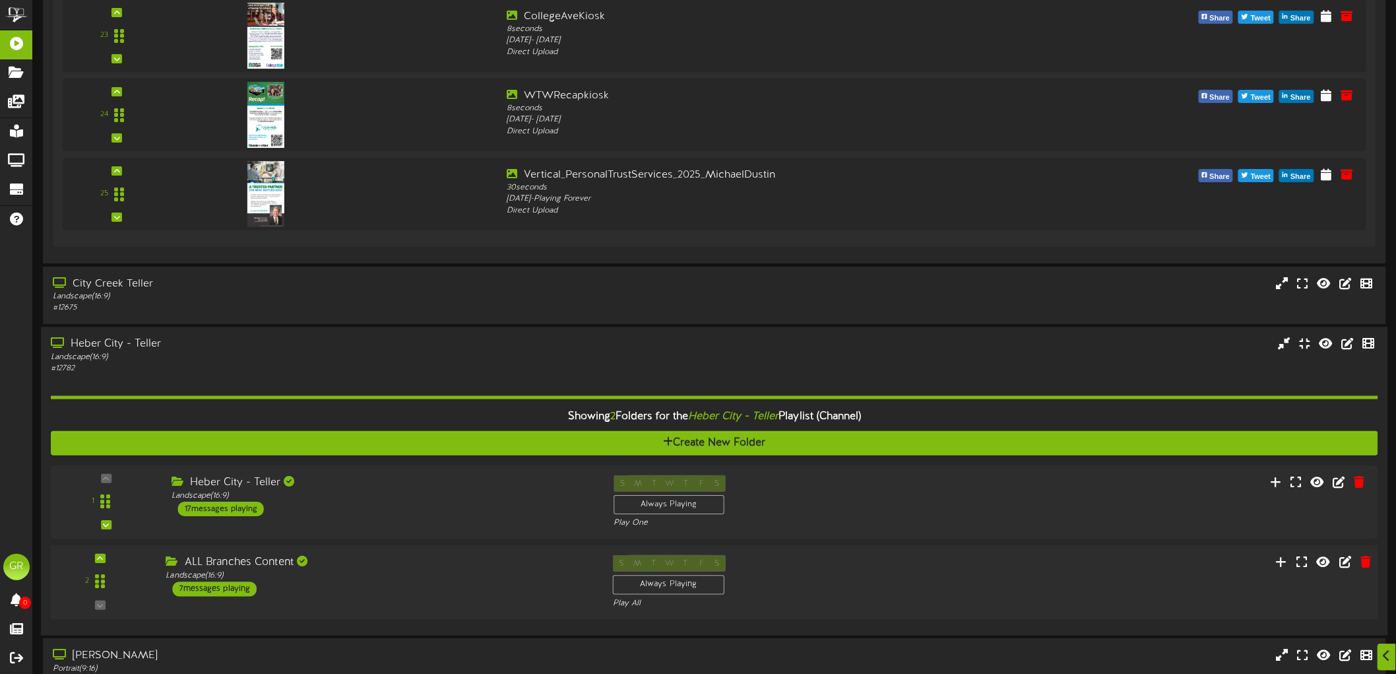
click at [236, 585] on div "7 messages playing" at bounding box center [215, 588] width 84 height 15
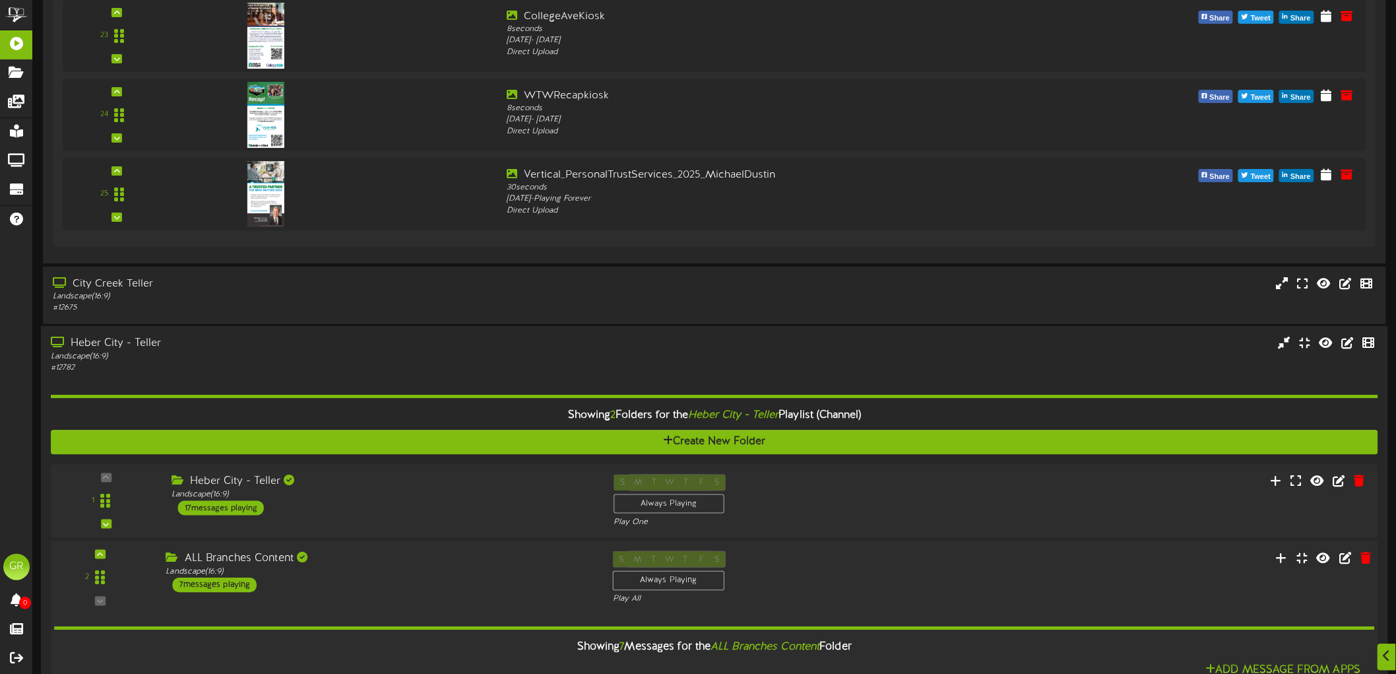
click at [241, 582] on div "7 messages playing" at bounding box center [215, 584] width 84 height 15
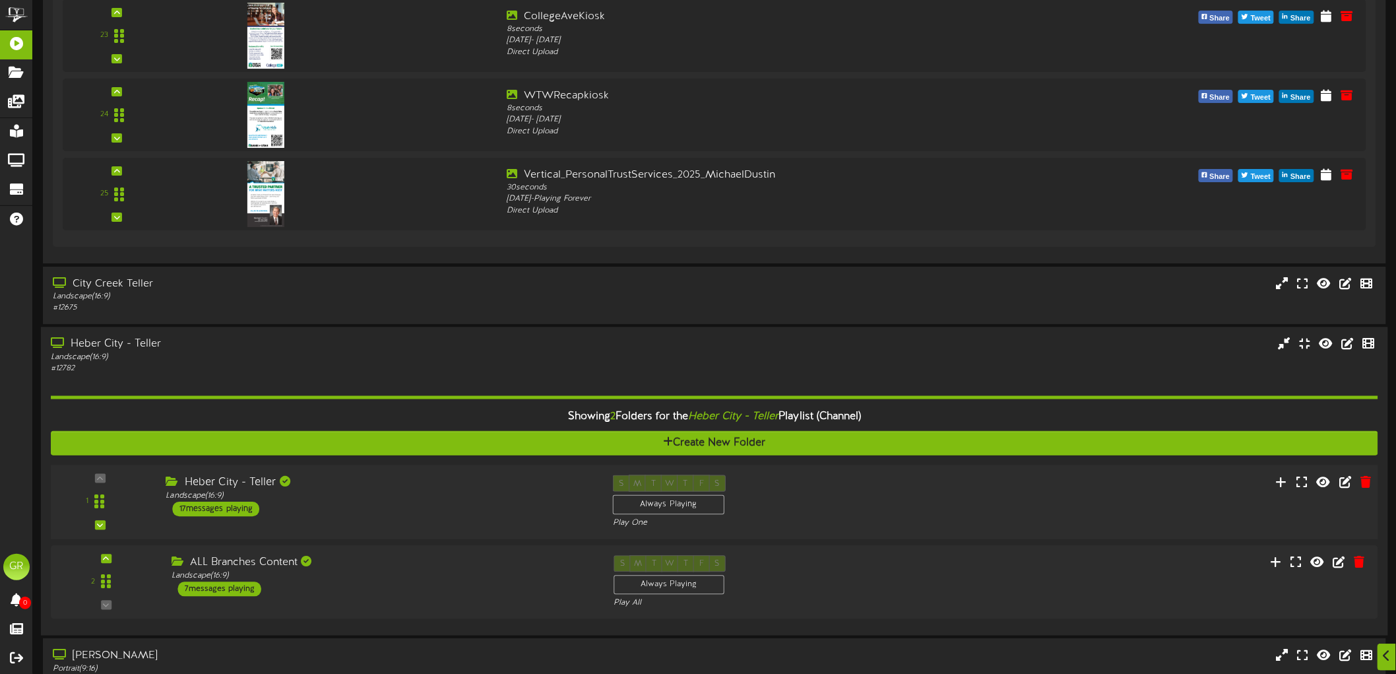
scroll to position [8260, 0]
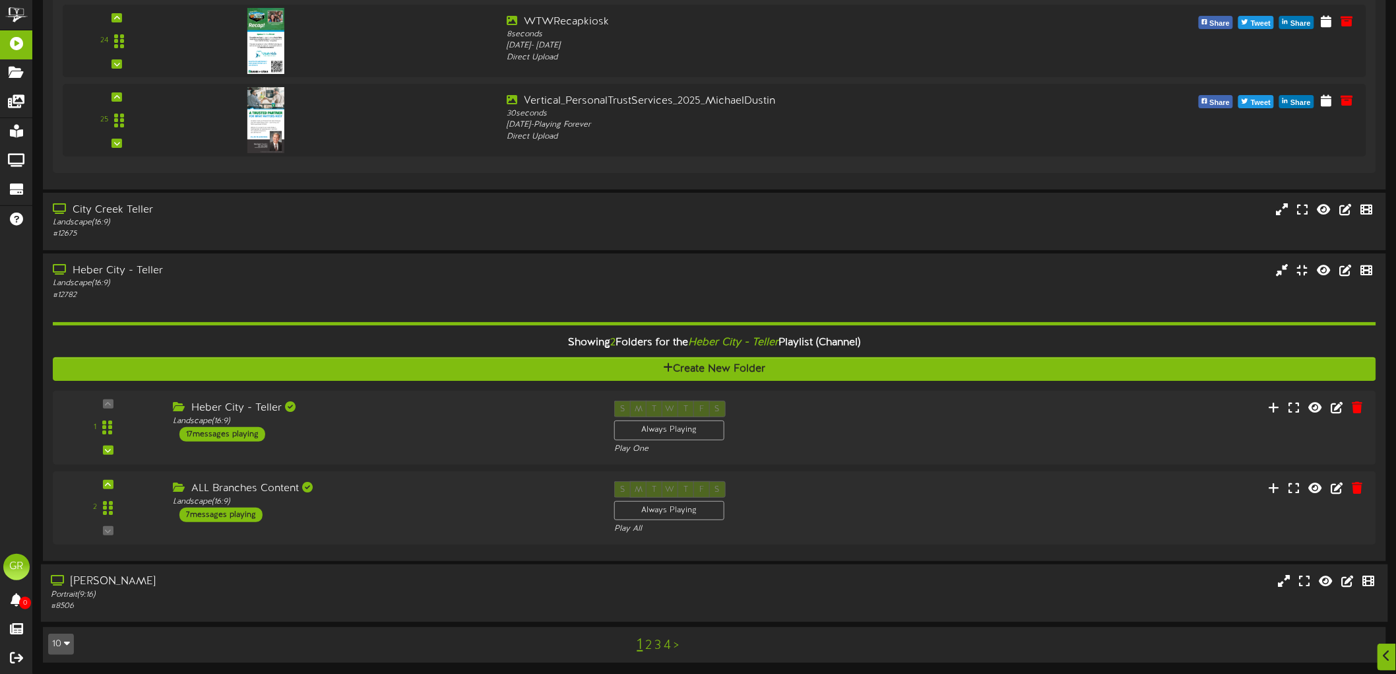
click at [162, 589] on div "Portrait ( 9:16 )" at bounding box center [322, 594] width 542 height 11
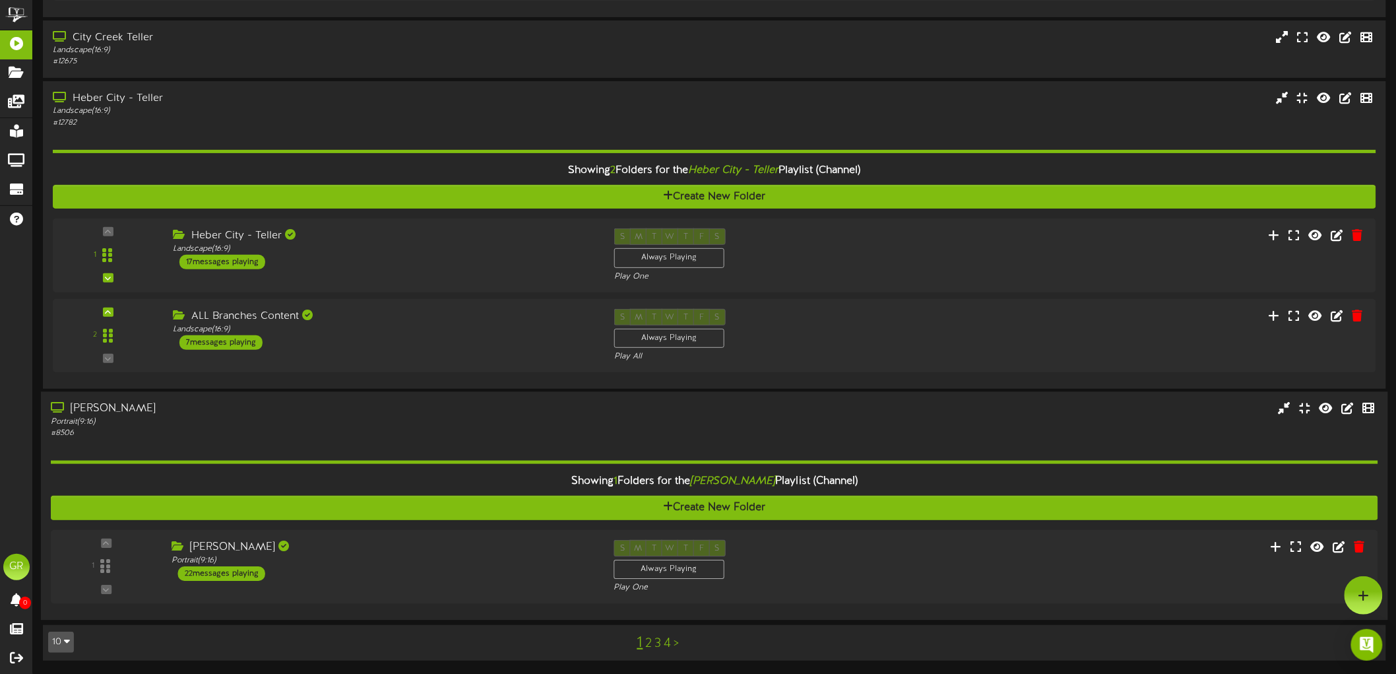
scroll to position [8430, 0]
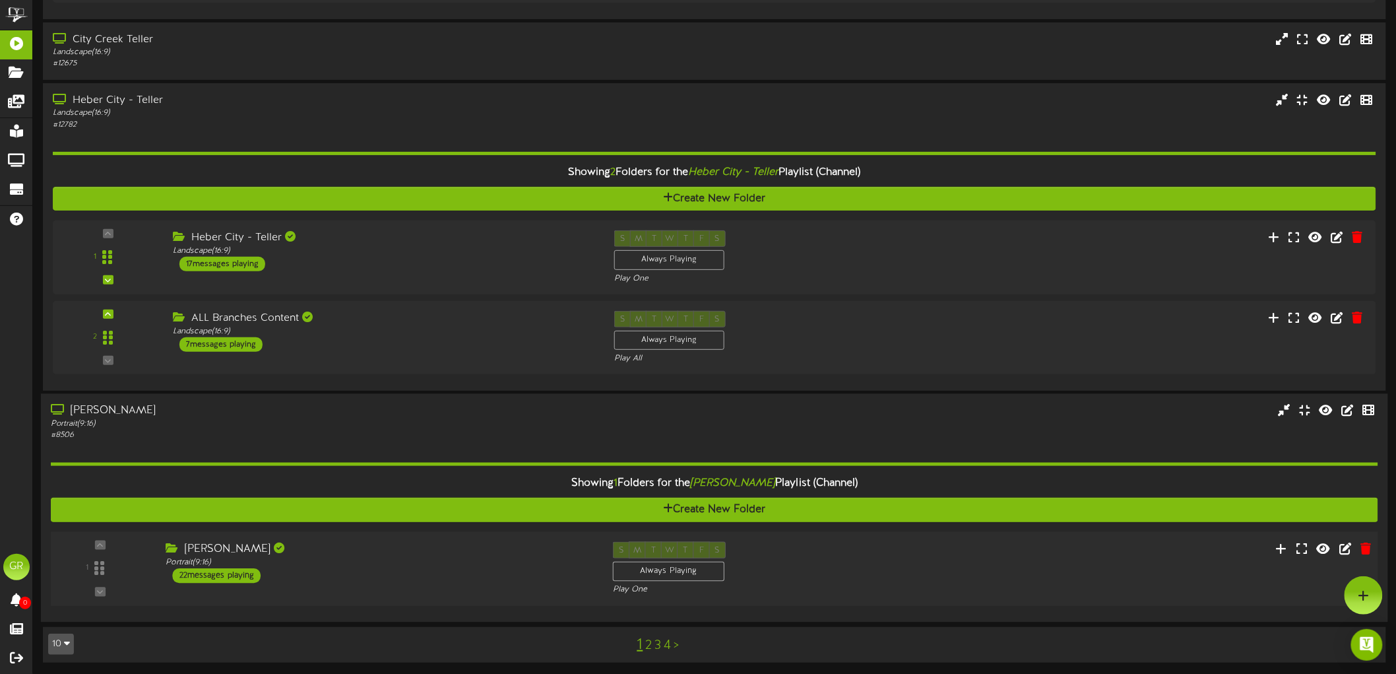
click at [236, 569] on div "22 messages playing" at bounding box center [217, 575] width 88 height 15
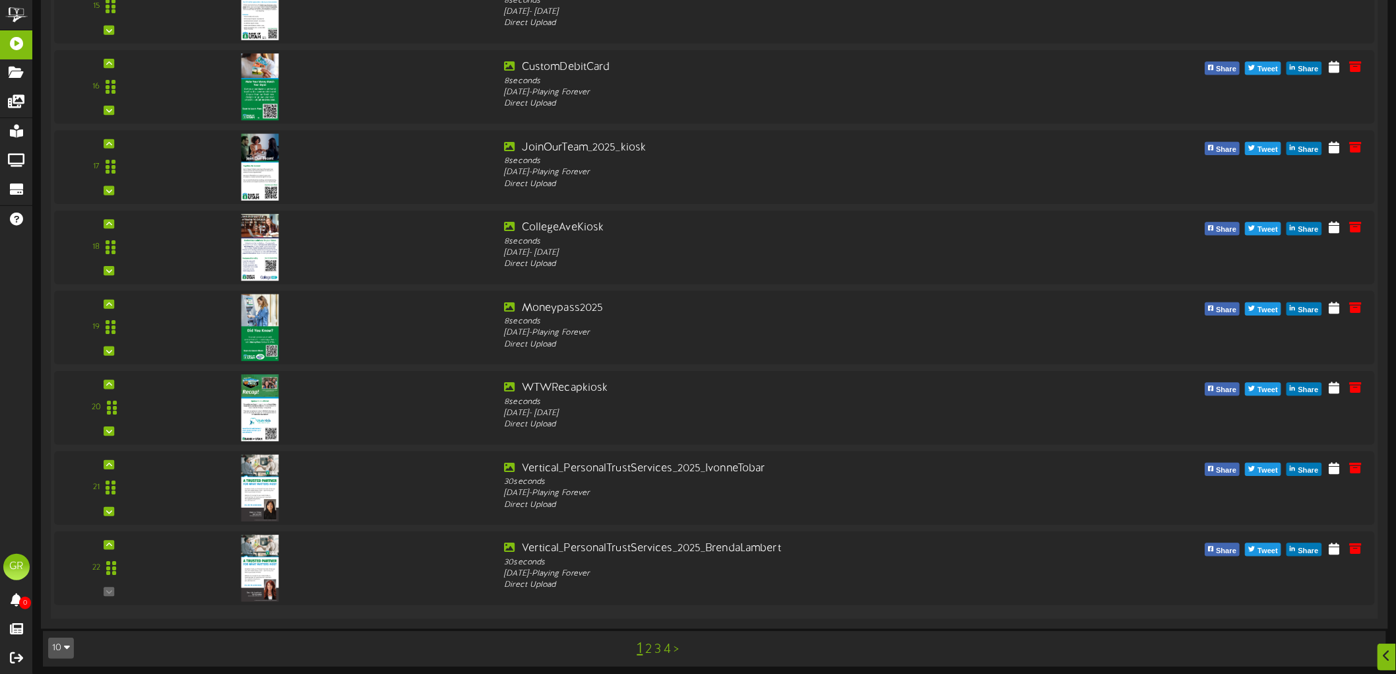
scroll to position [10255, 0]
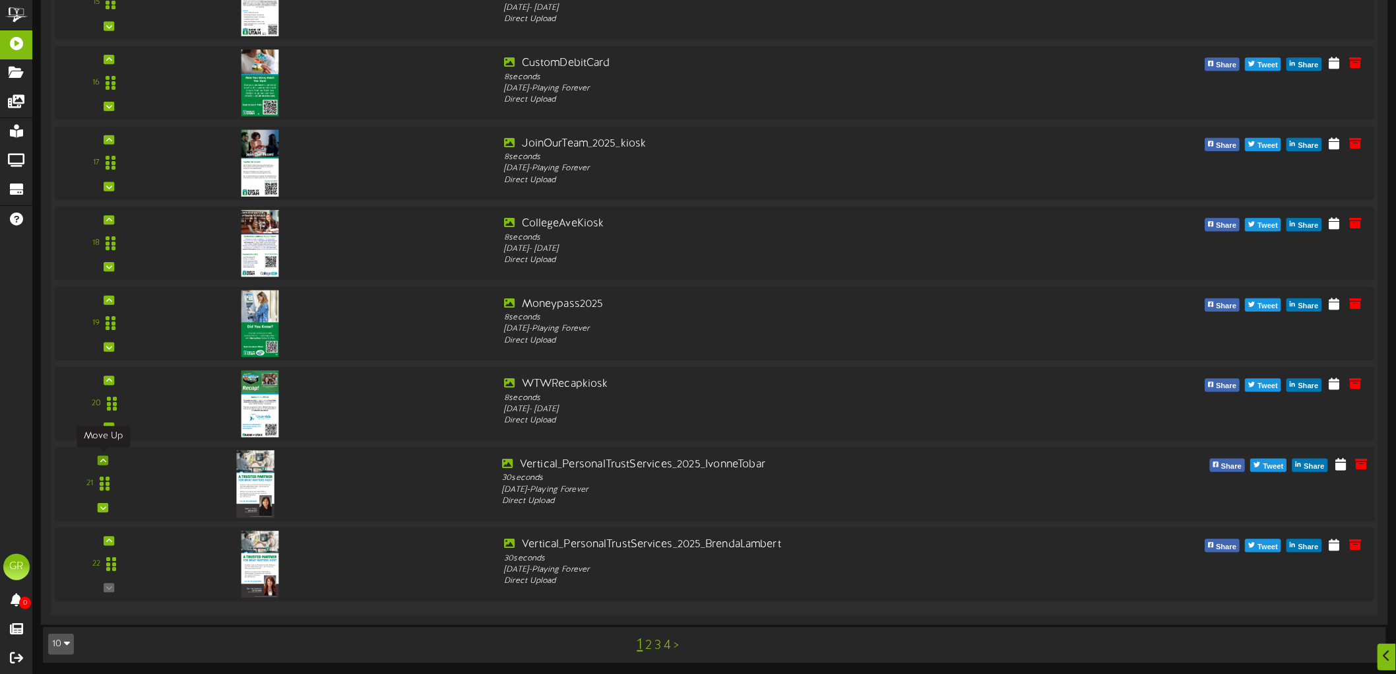
click at [103, 463] on div at bounding box center [103, 459] width 11 height 9
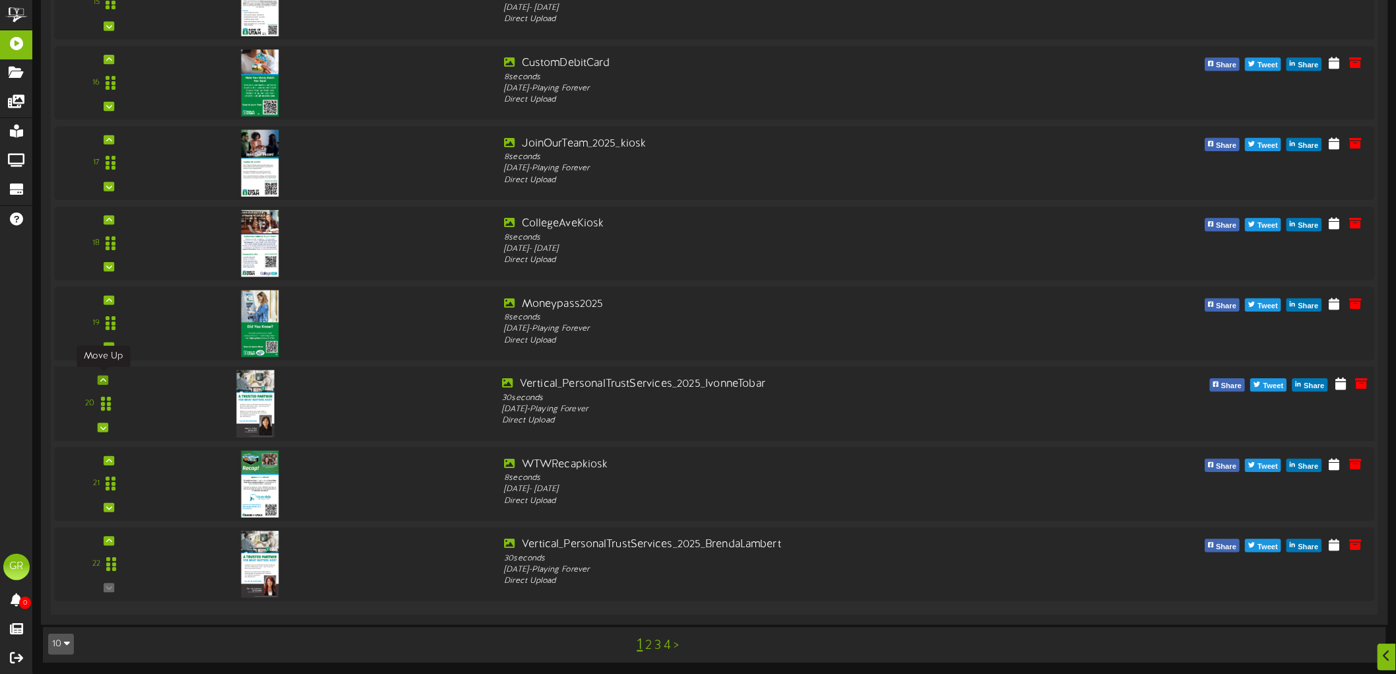
click at [104, 378] on icon at bounding box center [103, 380] width 6 height 7
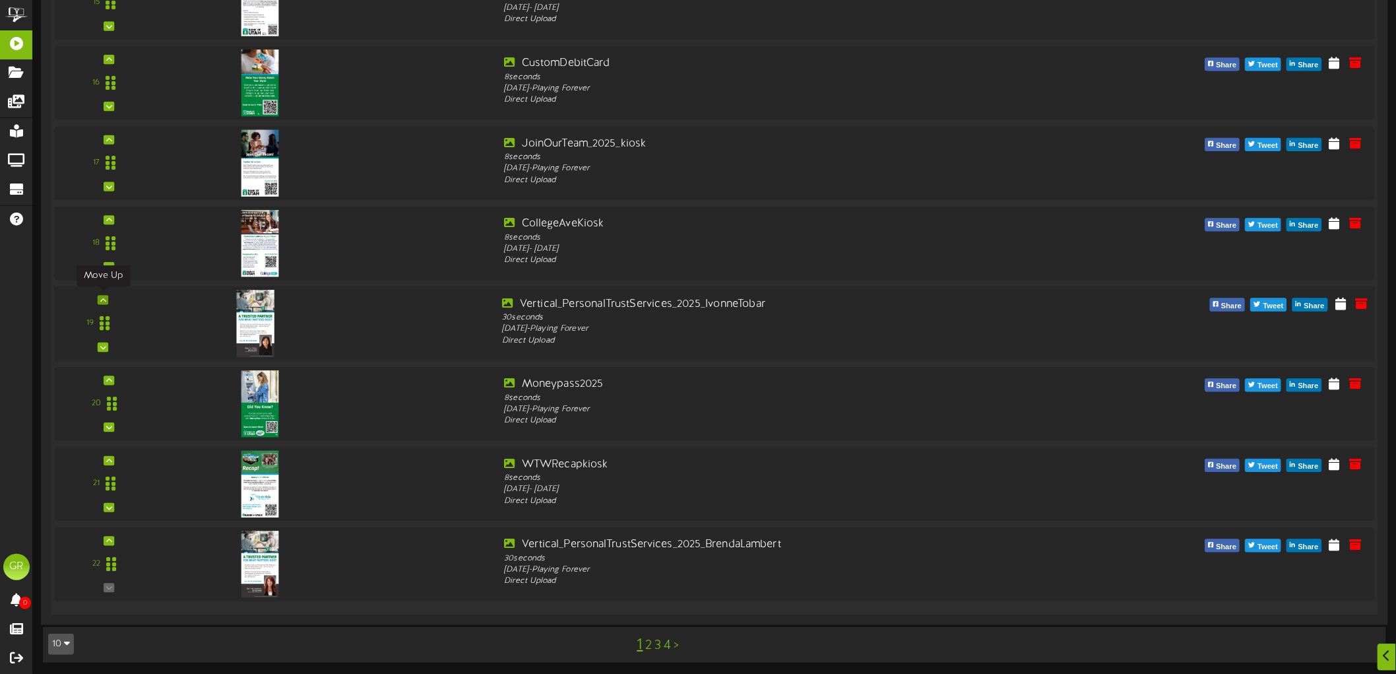
click at [108, 299] on div at bounding box center [103, 299] width 11 height 9
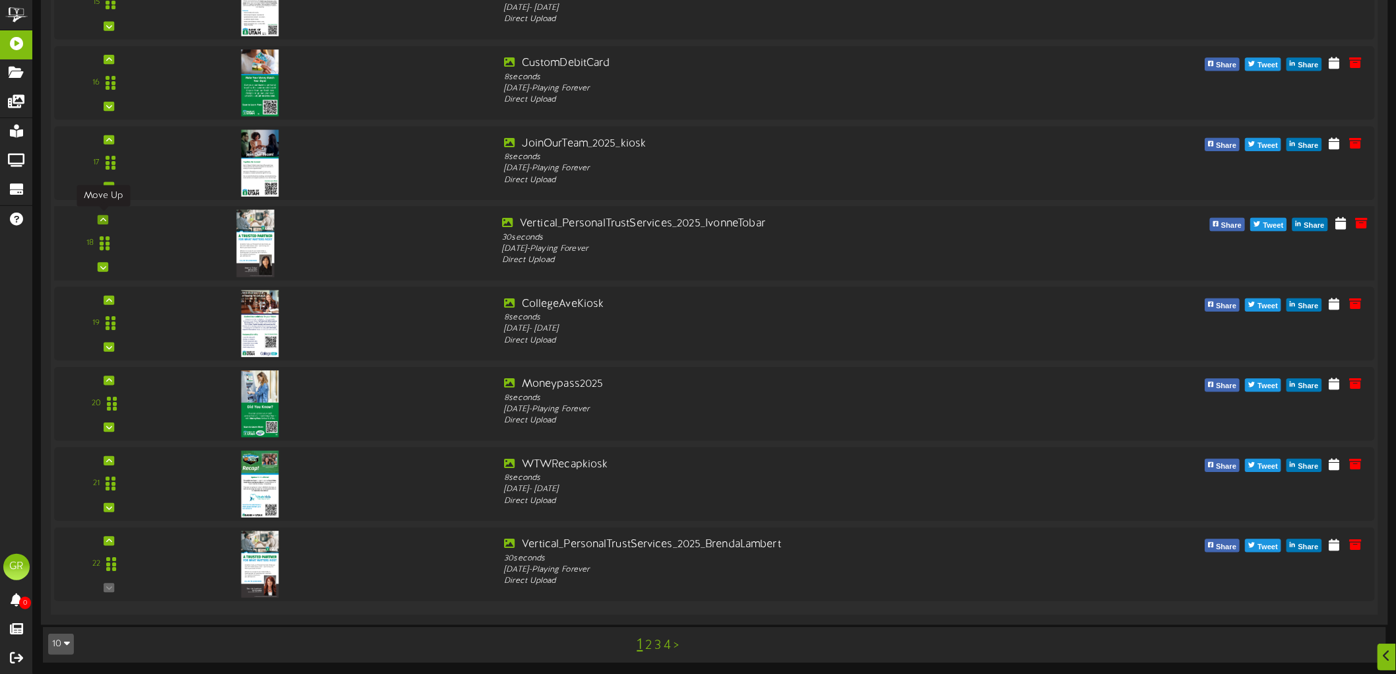
click at [104, 218] on icon at bounding box center [103, 219] width 6 height 7
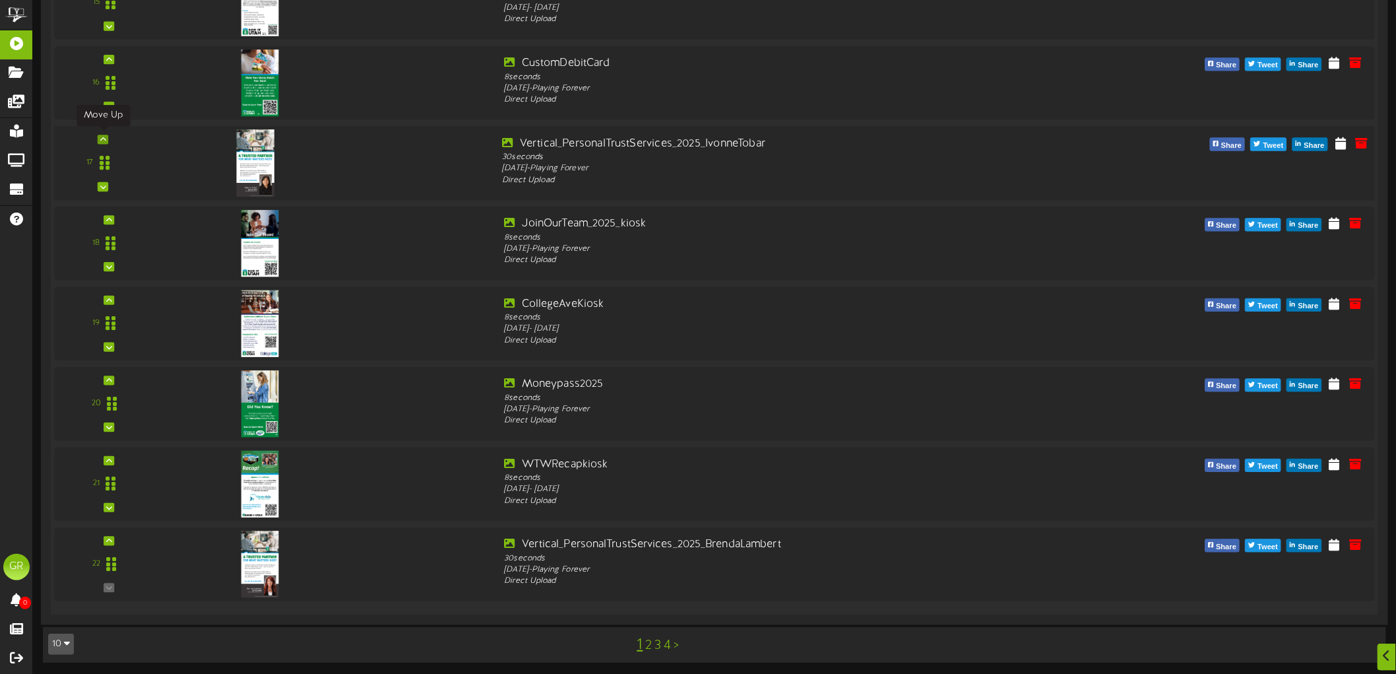
click at [106, 136] on icon at bounding box center [103, 139] width 6 height 7
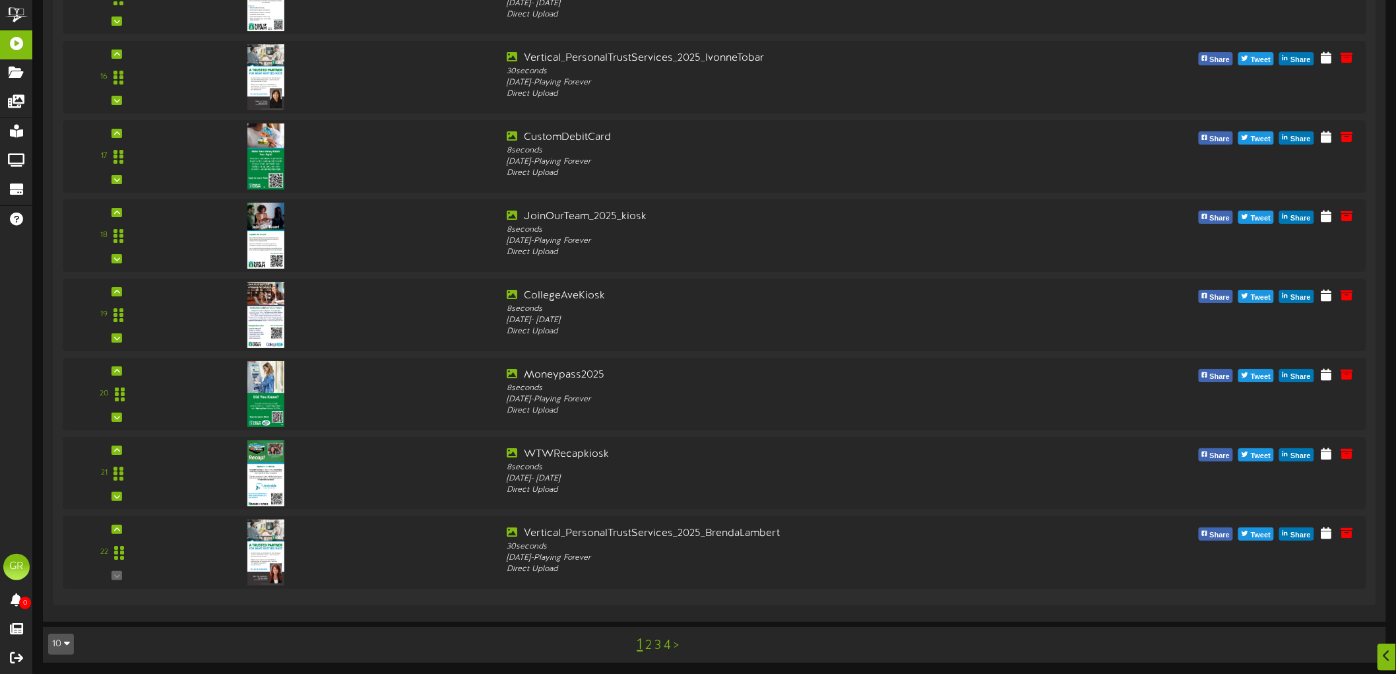
click at [649, 647] on link "2" at bounding box center [649, 645] width 7 height 15
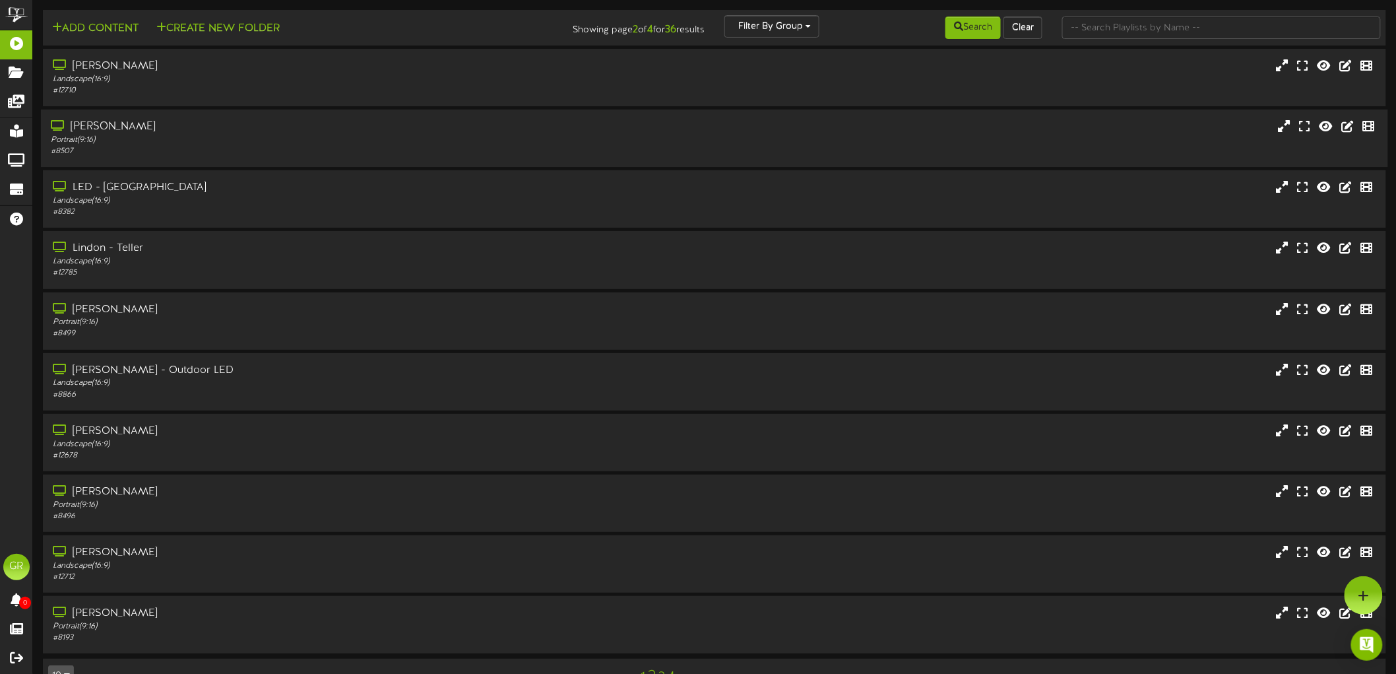
click at [143, 139] on div "Portrait ( 9:16 )" at bounding box center [322, 140] width 542 height 11
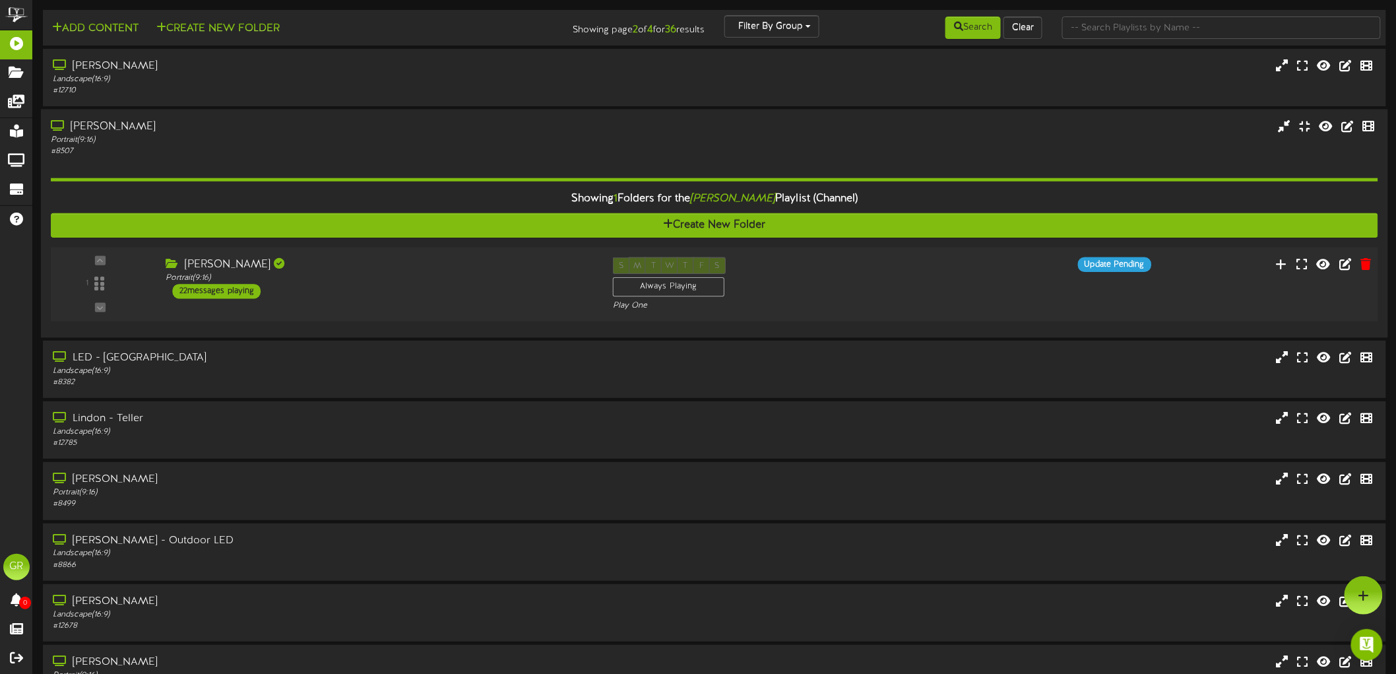
click at [222, 291] on div "22 messages playing" at bounding box center [217, 291] width 88 height 15
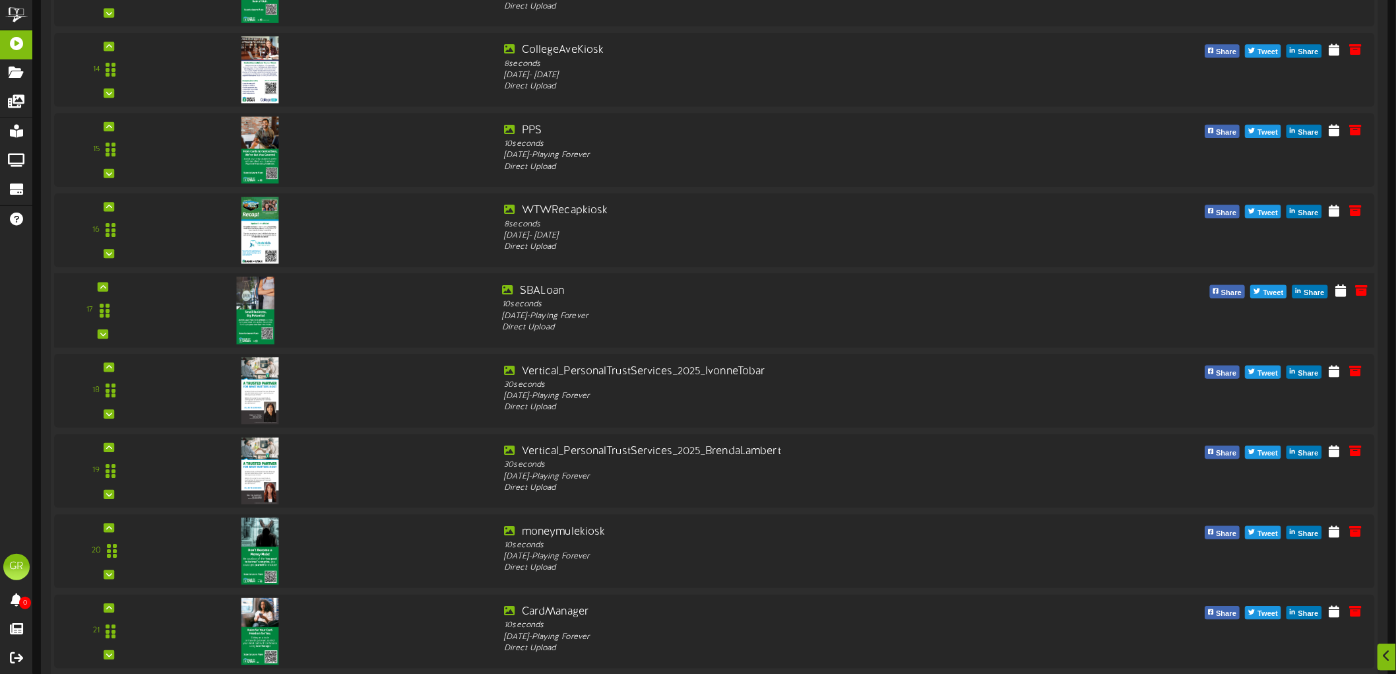
scroll to position [1466, 0]
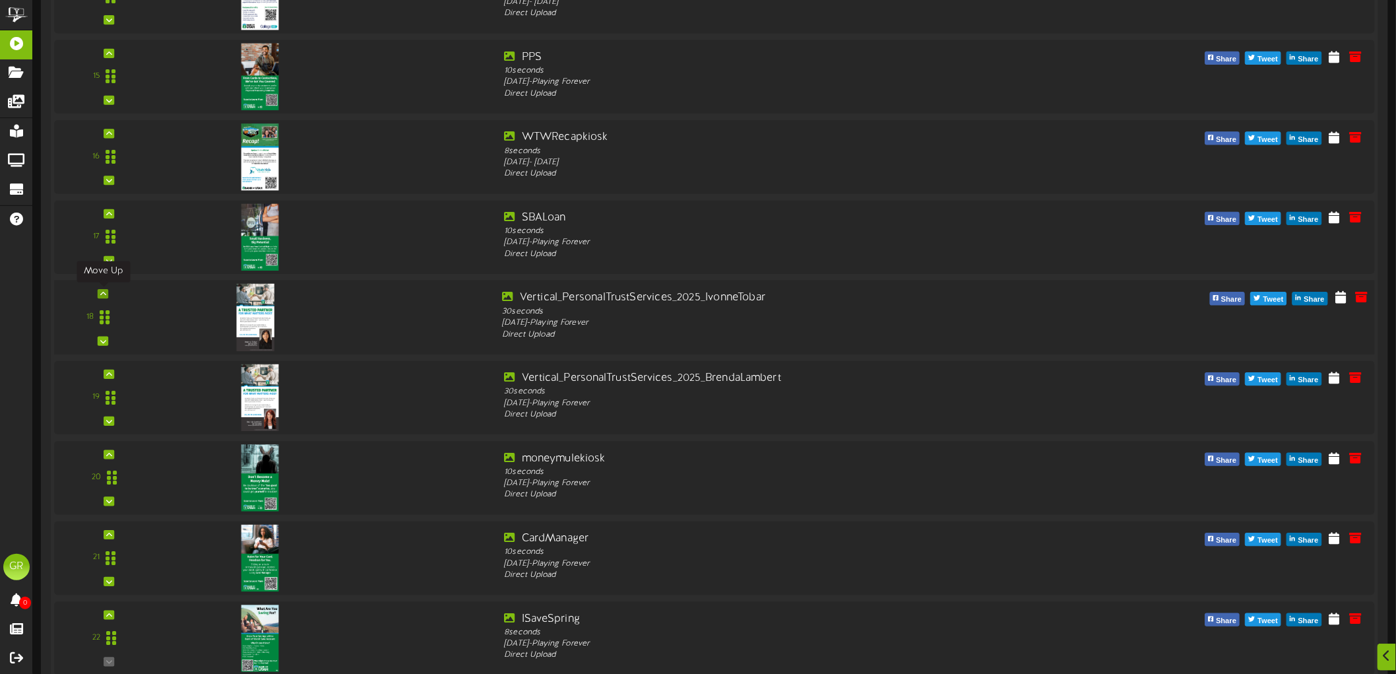
click at [103, 290] on icon at bounding box center [103, 293] width 6 height 7
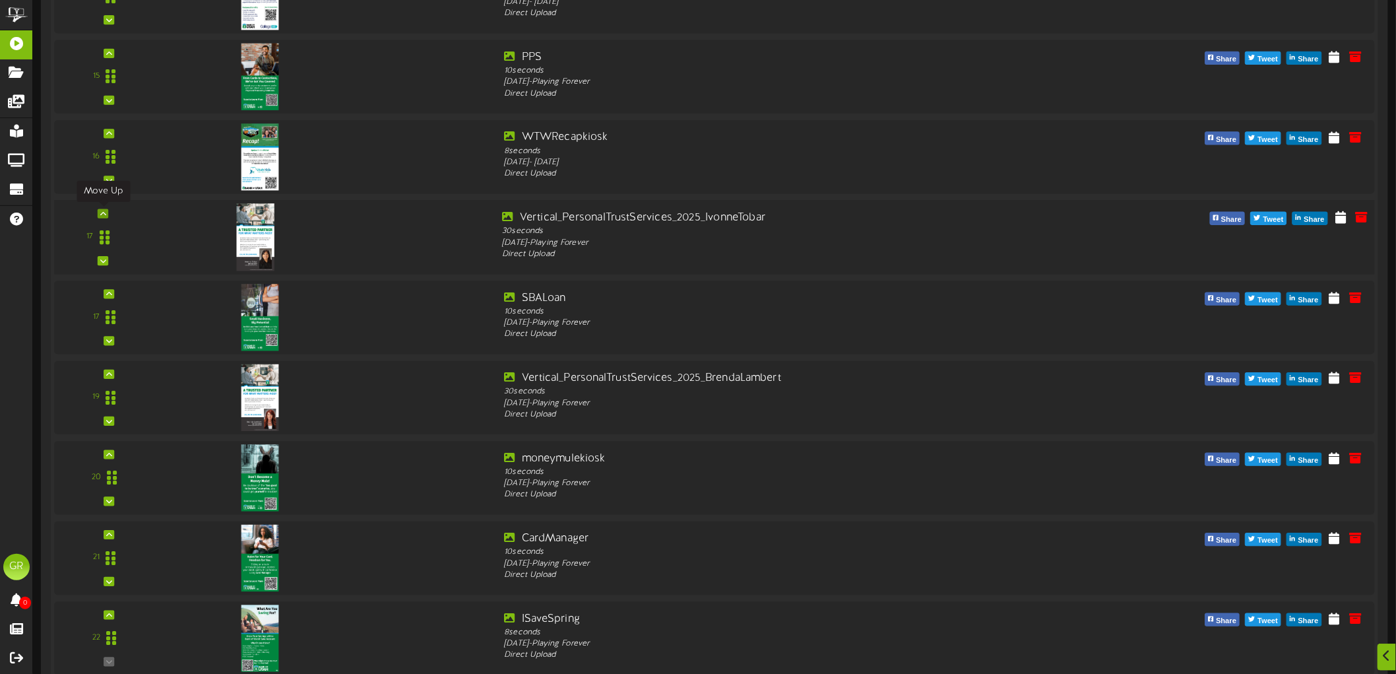
click at [108, 214] on div at bounding box center [103, 213] width 11 height 9
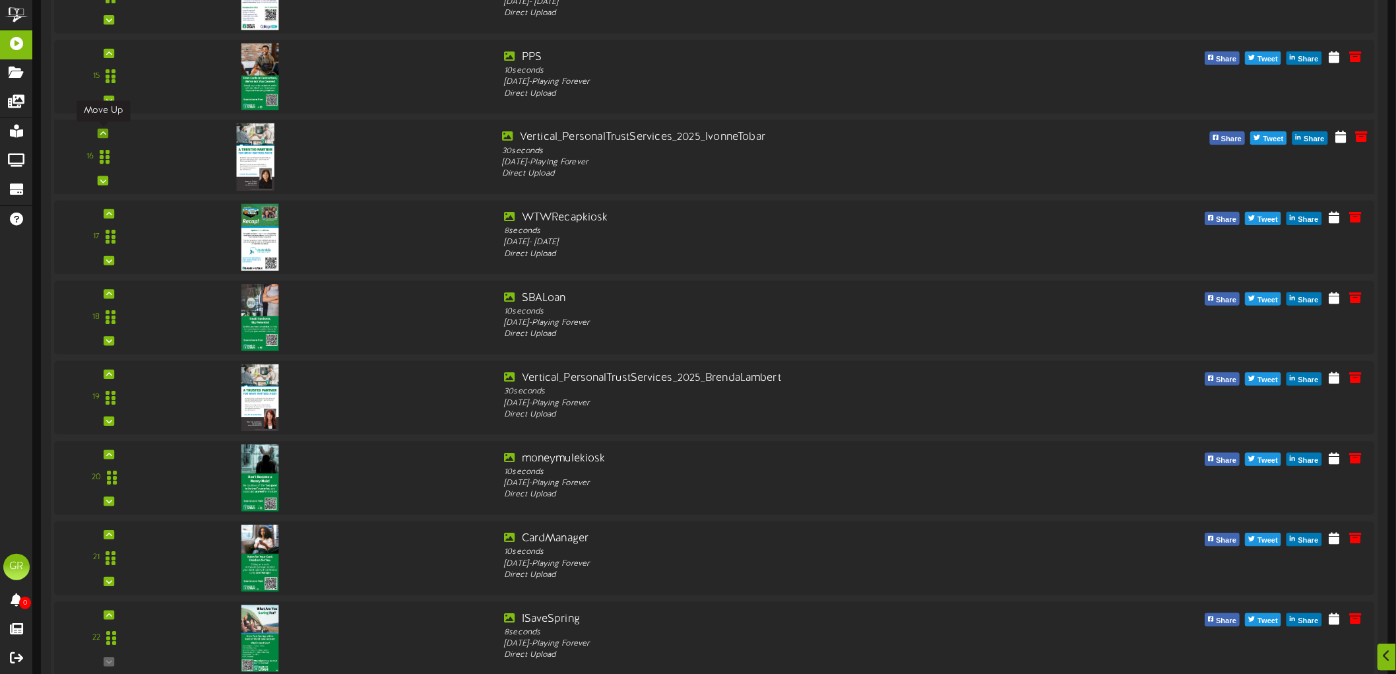
click at [103, 135] on icon at bounding box center [103, 133] width 6 height 7
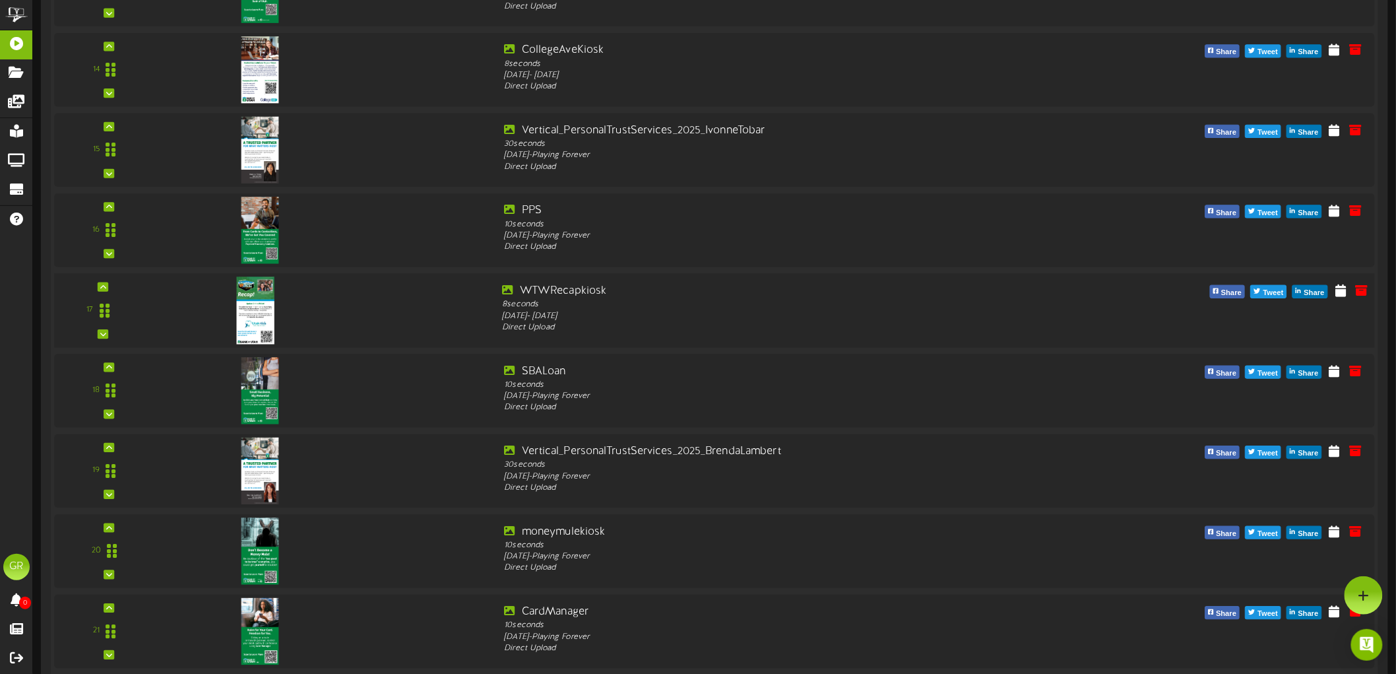
scroll to position [1246, 0]
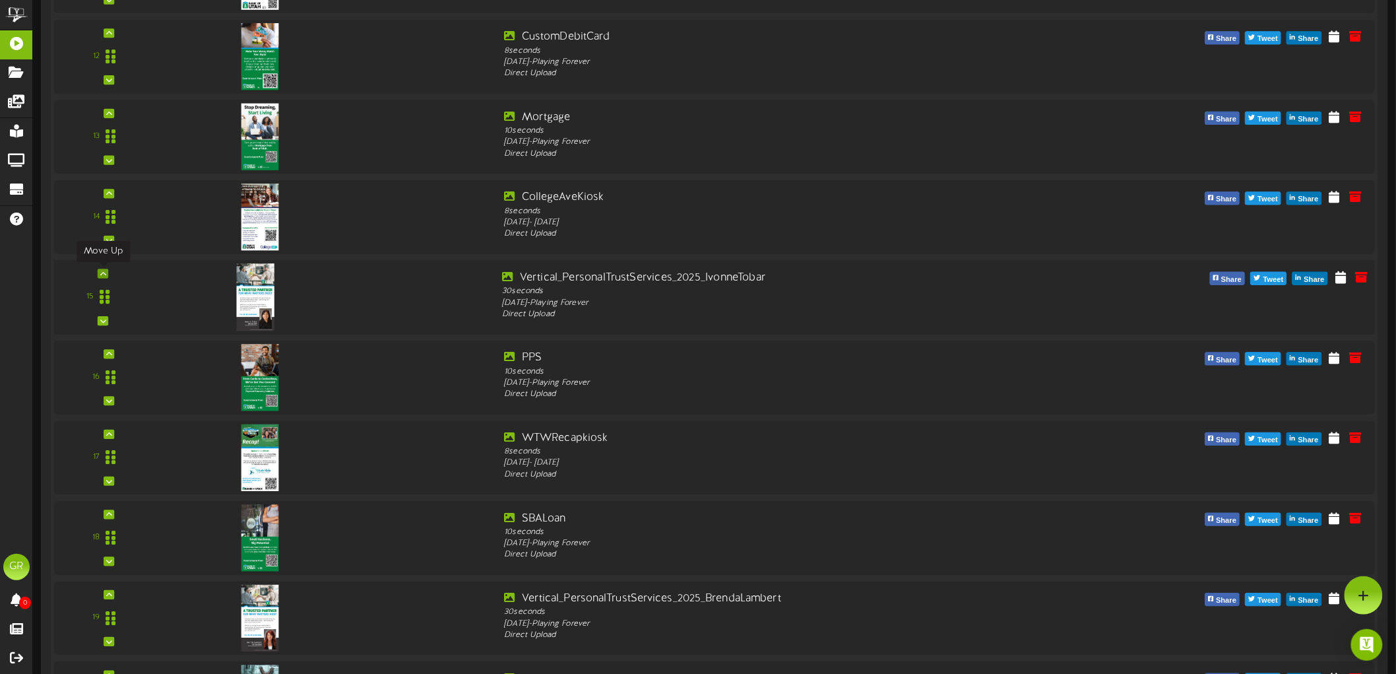
click at [106, 271] on icon at bounding box center [103, 273] width 6 height 7
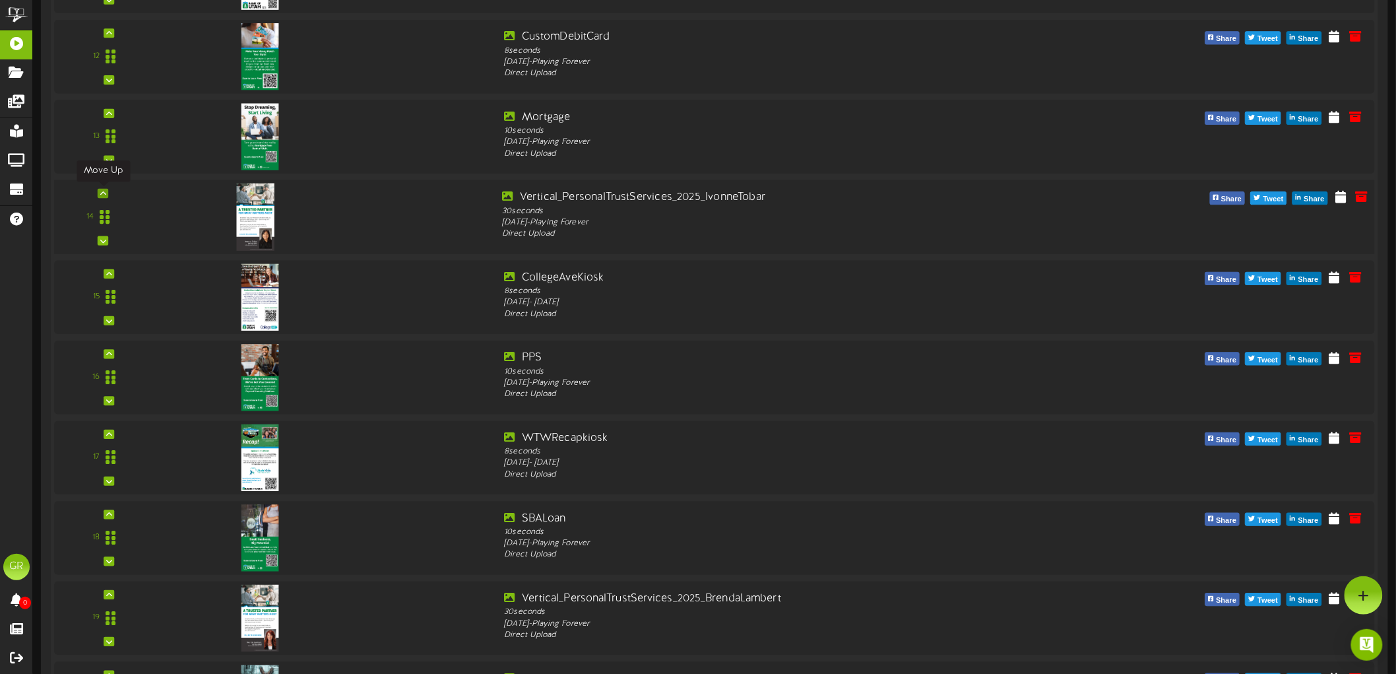
click at [104, 188] on div at bounding box center [103, 192] width 11 height 9
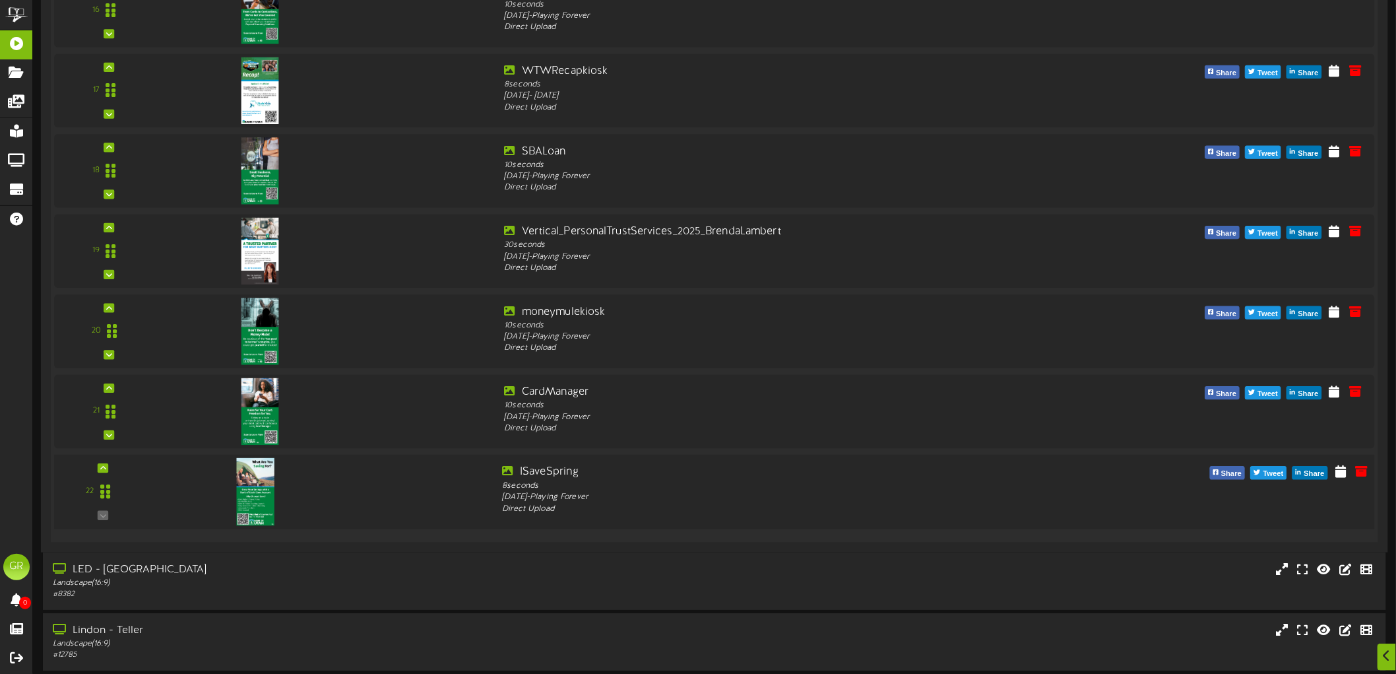
scroll to position [1906, 0]
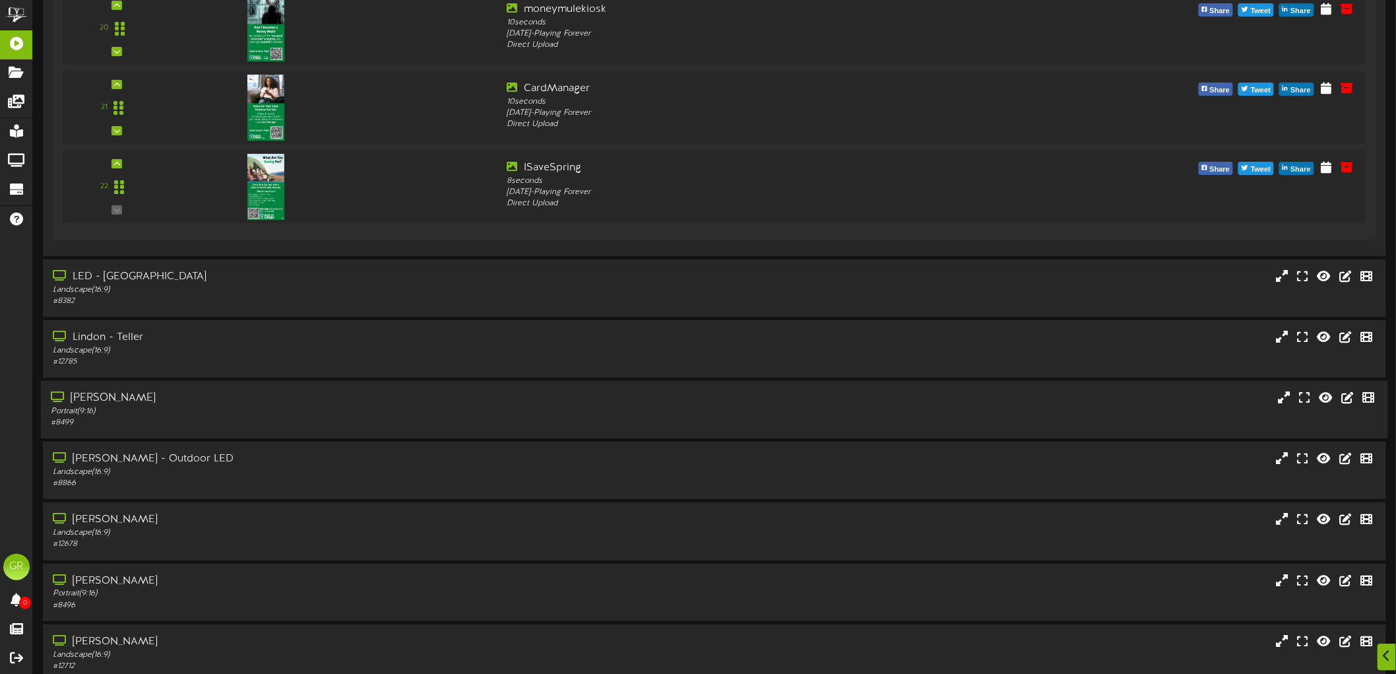
click at [163, 409] on div "Portrait ( 9:16 )" at bounding box center [322, 411] width 542 height 11
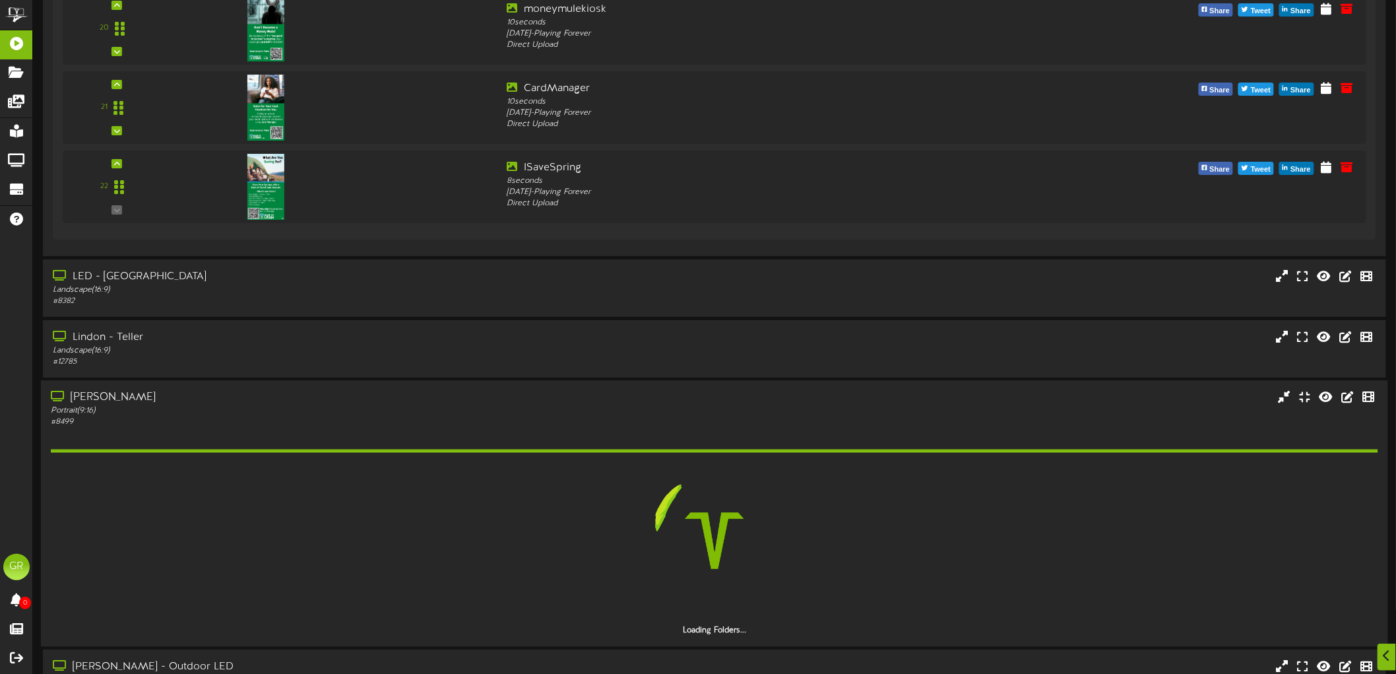
scroll to position [2053, 0]
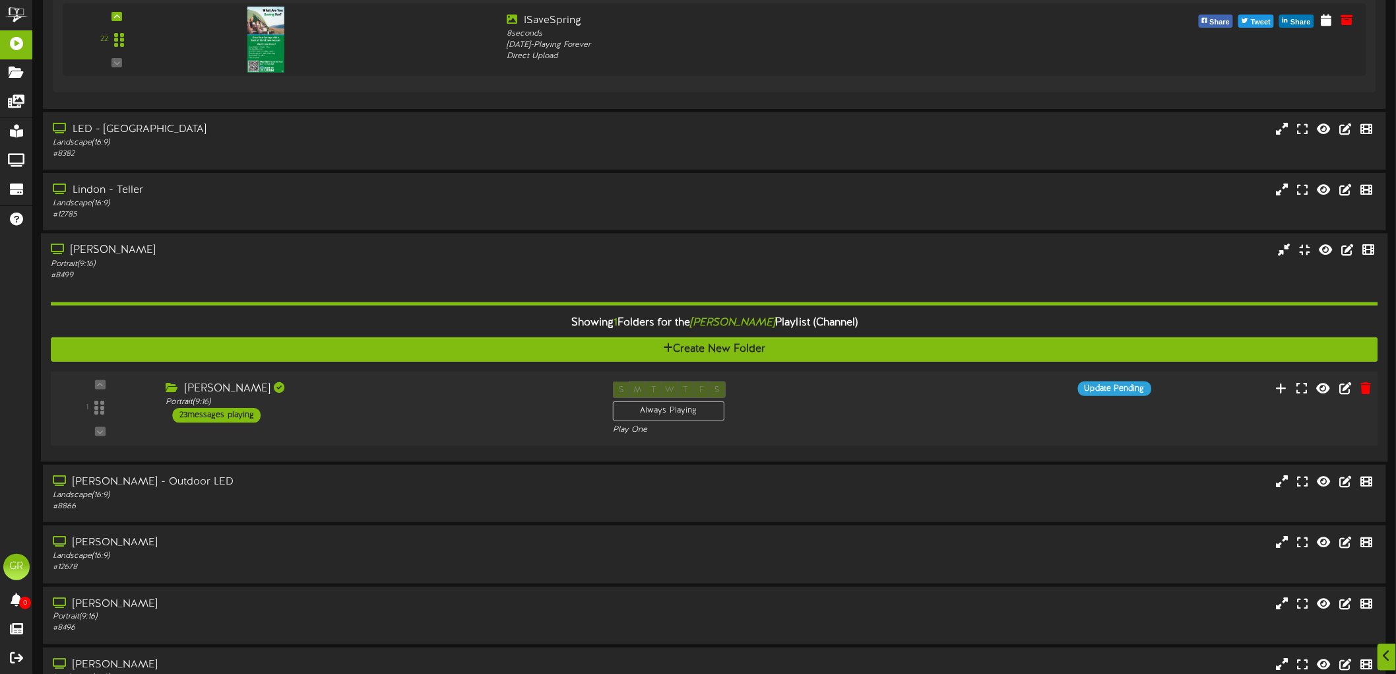
click at [234, 411] on div "23 messages playing" at bounding box center [217, 415] width 88 height 15
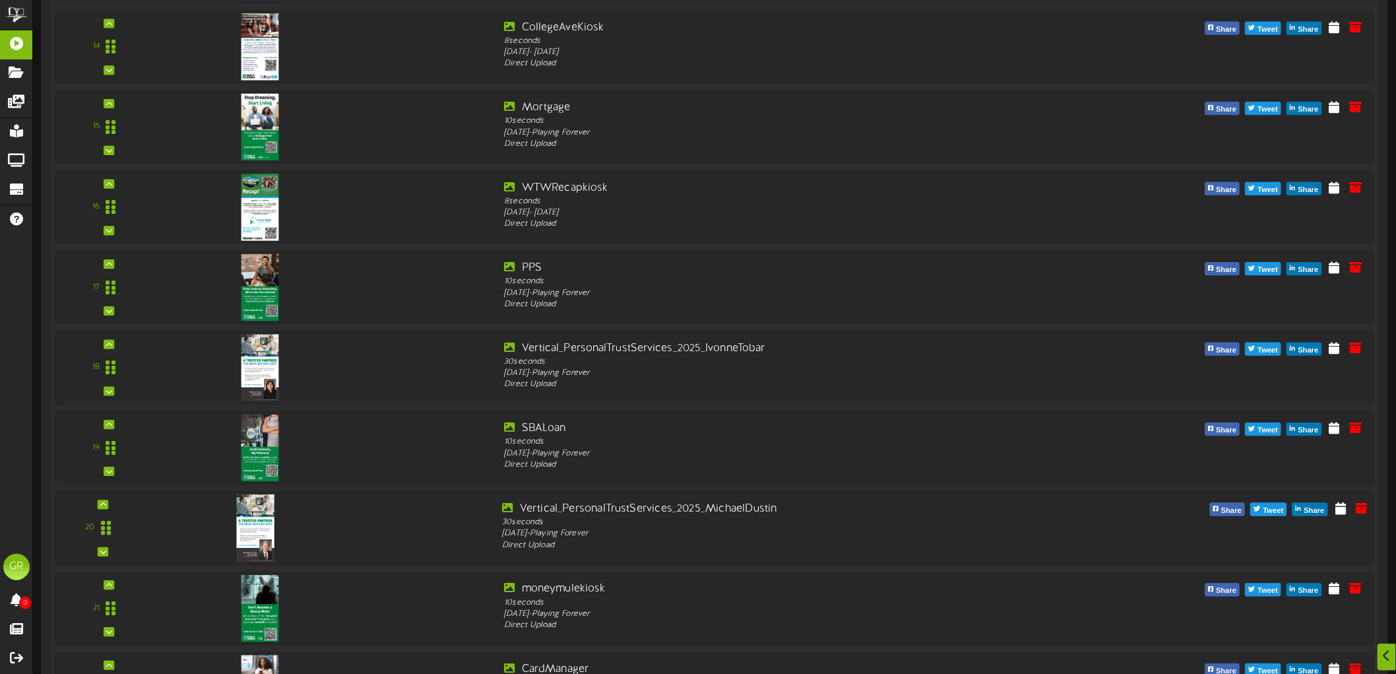
scroll to position [3665, 0]
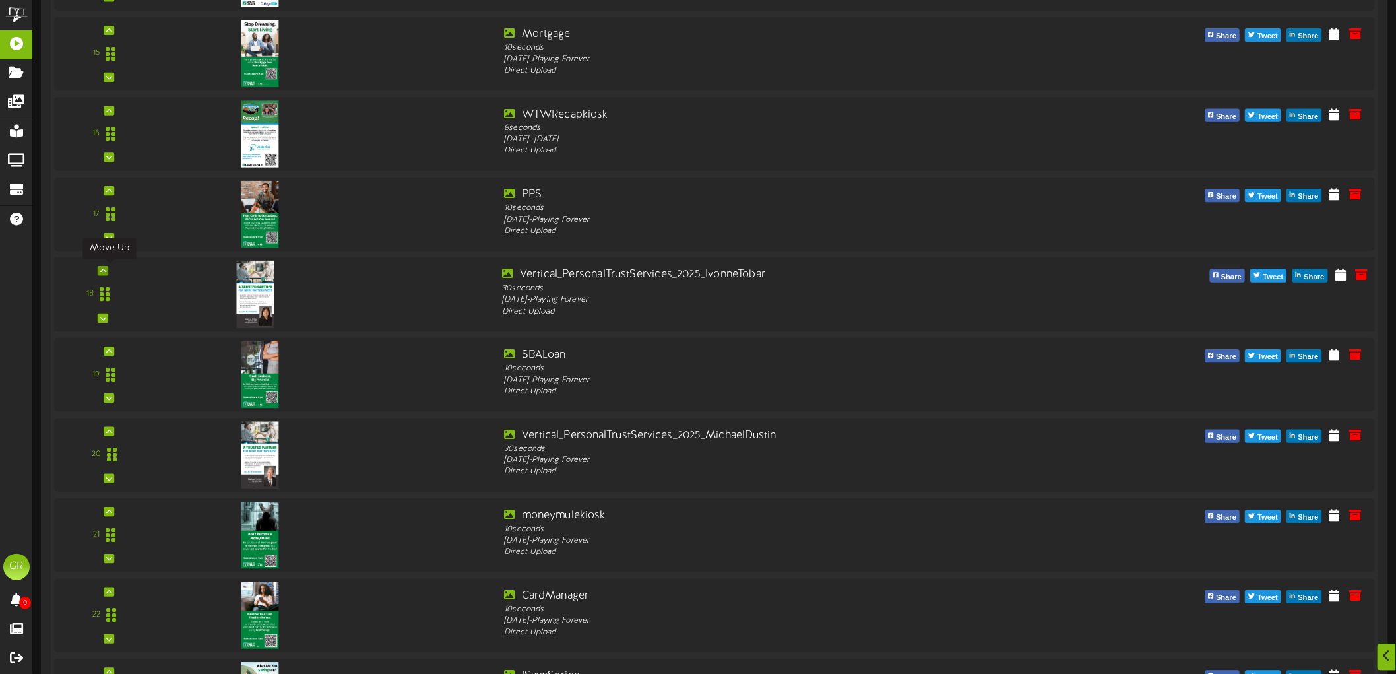
click at [108, 271] on div at bounding box center [103, 270] width 11 height 9
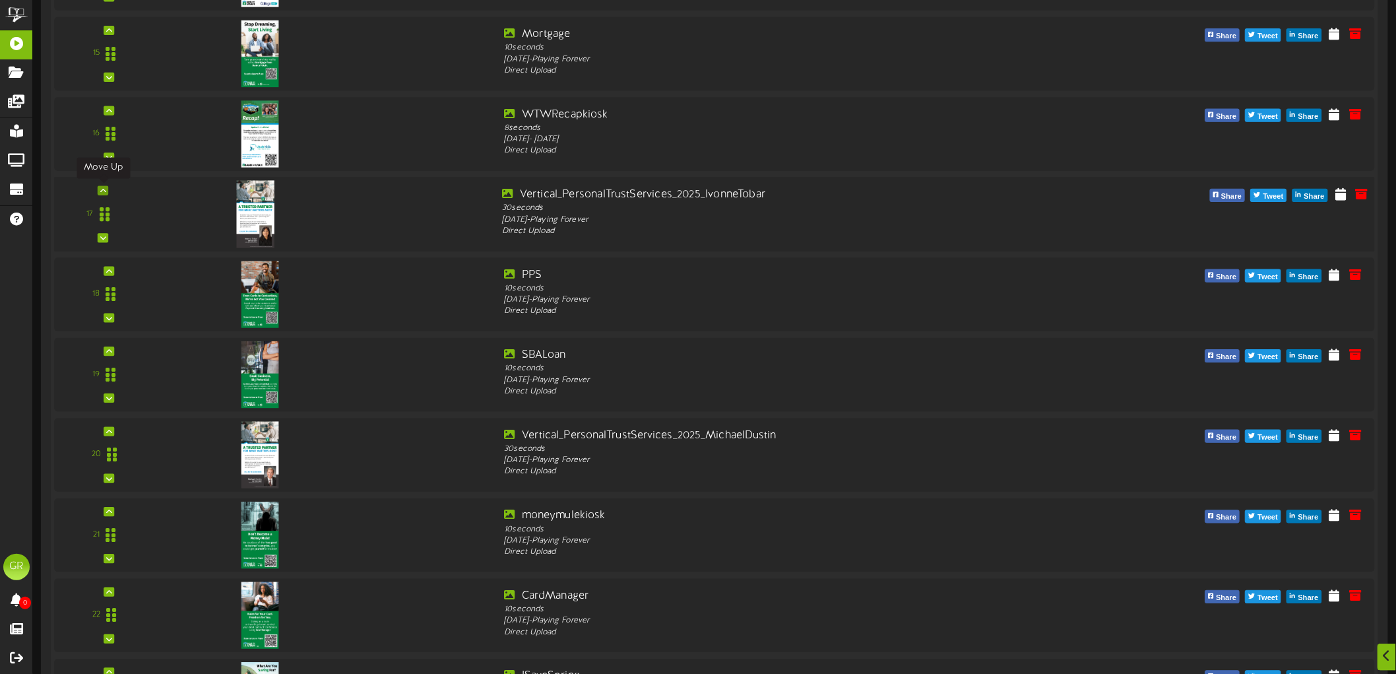
click at [104, 190] on icon at bounding box center [103, 190] width 6 height 7
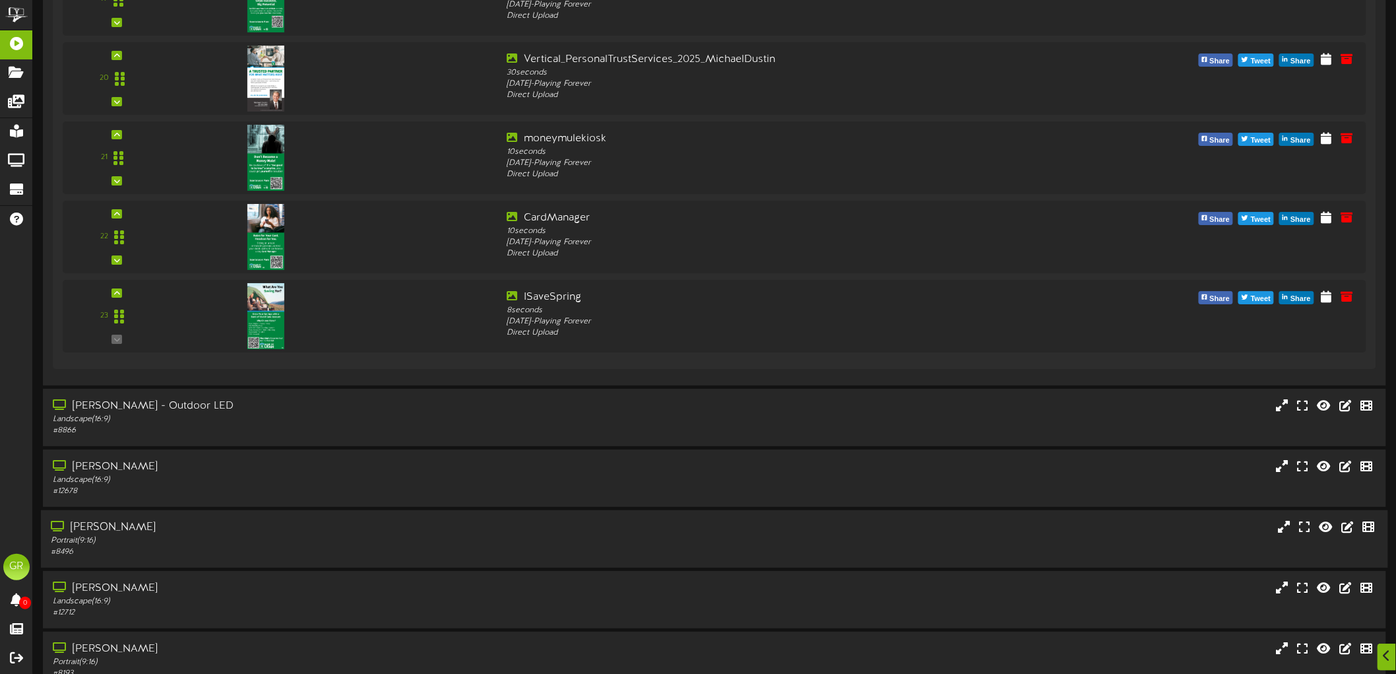
scroll to position [4101, 0]
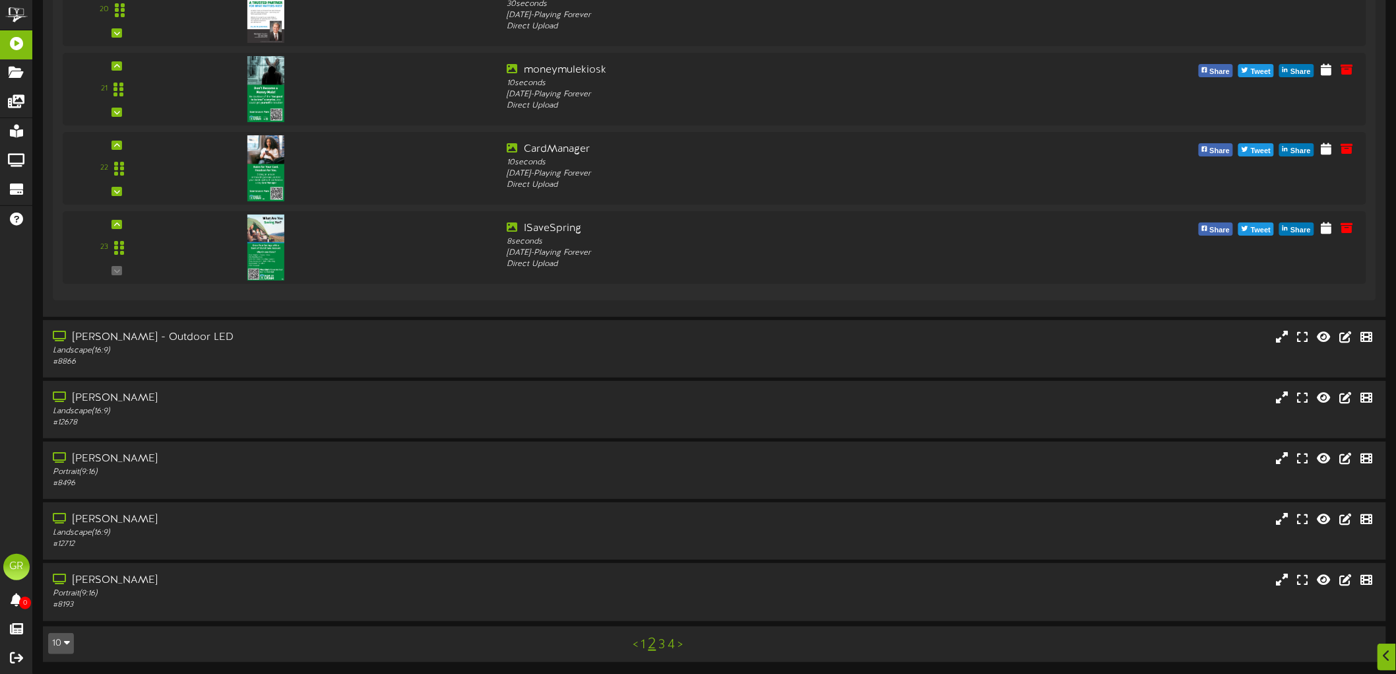
click at [640, 642] on div "< 1 2 3 4 >" at bounding box center [658, 643] width 338 height 25
click at [643, 642] on link "1" at bounding box center [643, 644] width 5 height 15
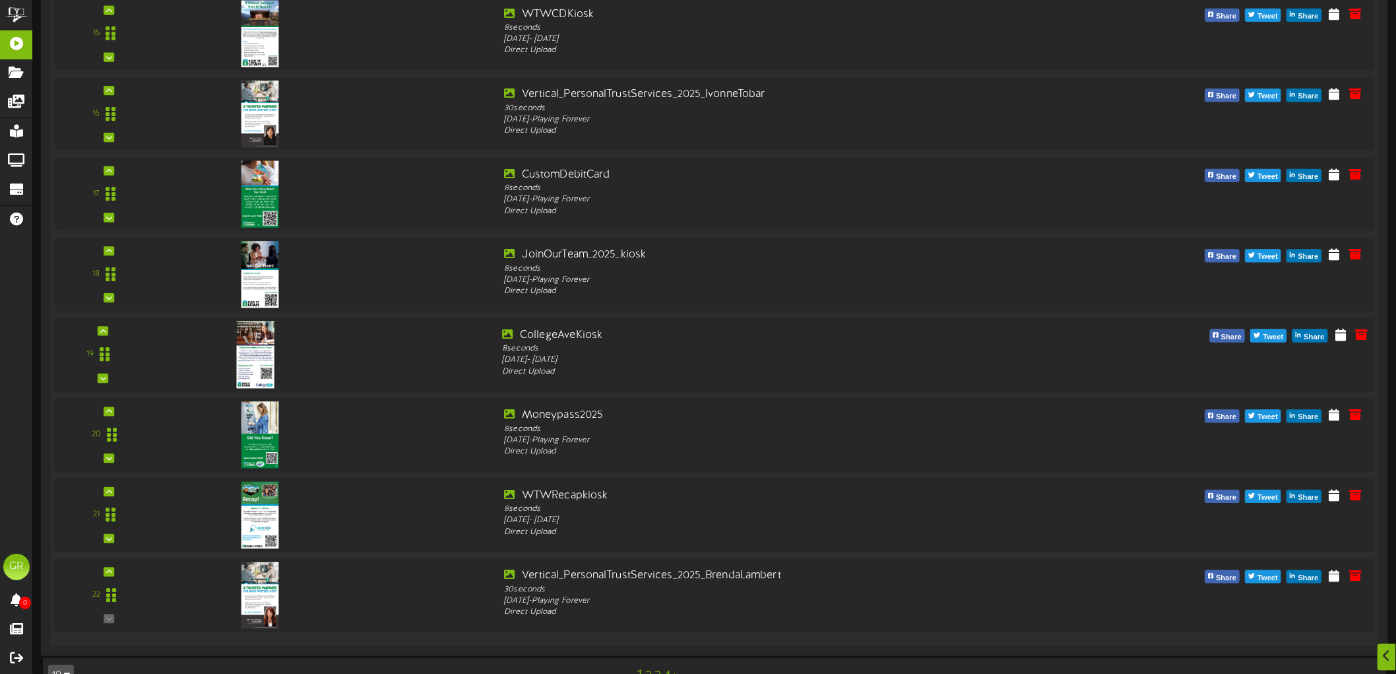
scroll to position [10255, 0]
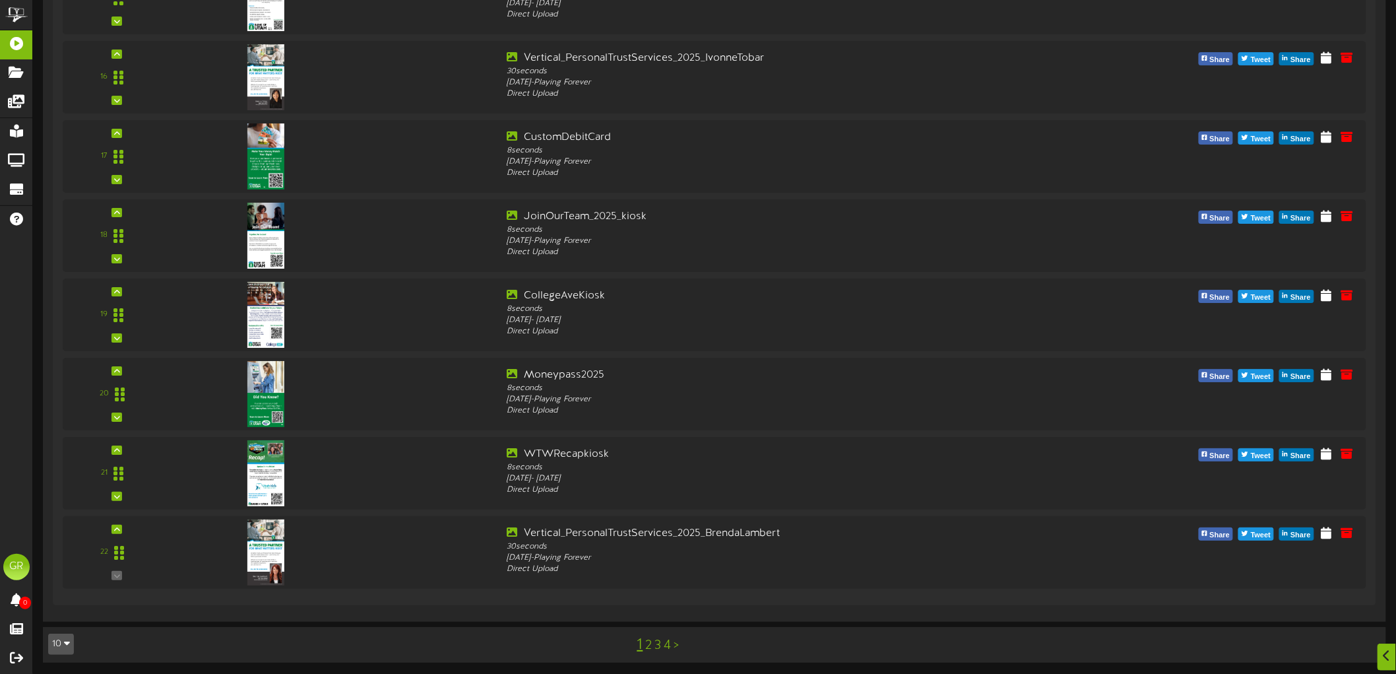
click at [649, 645] on link "2" at bounding box center [649, 645] width 7 height 15
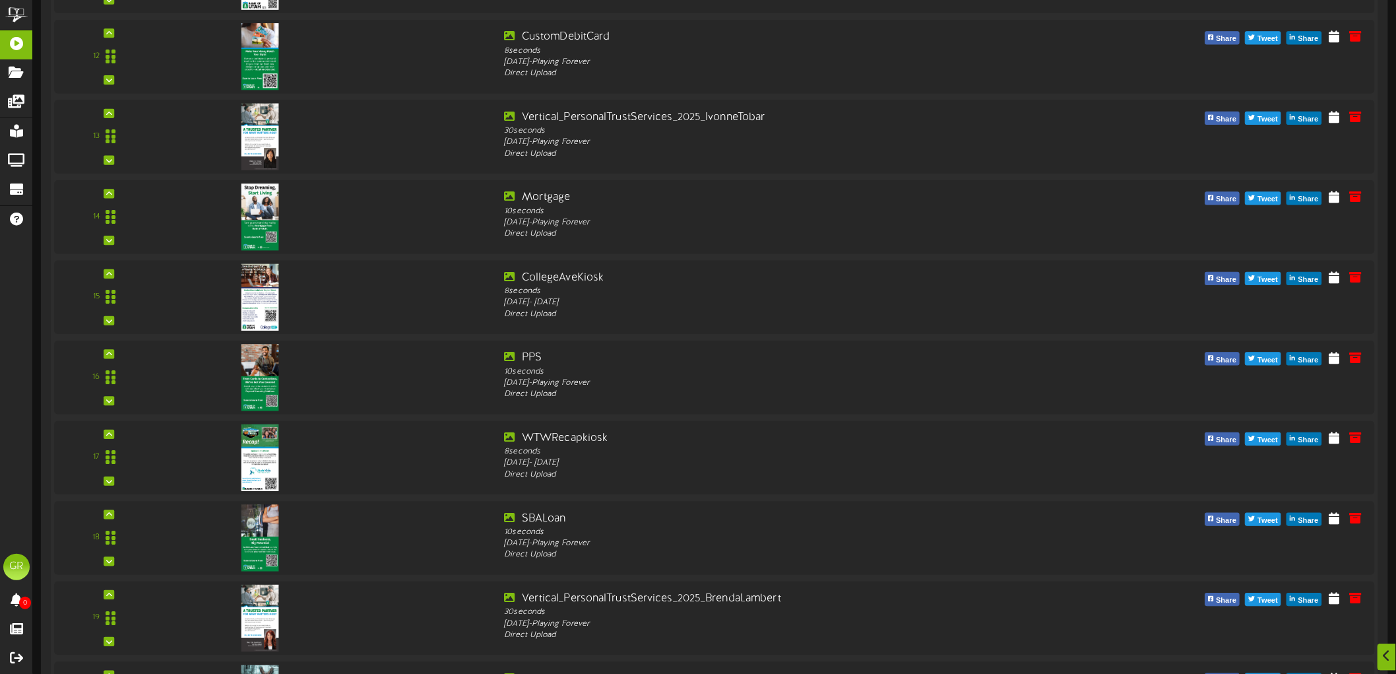
scroll to position [1320, 0]
